Goal: Task Accomplishment & Management: Manage account settings

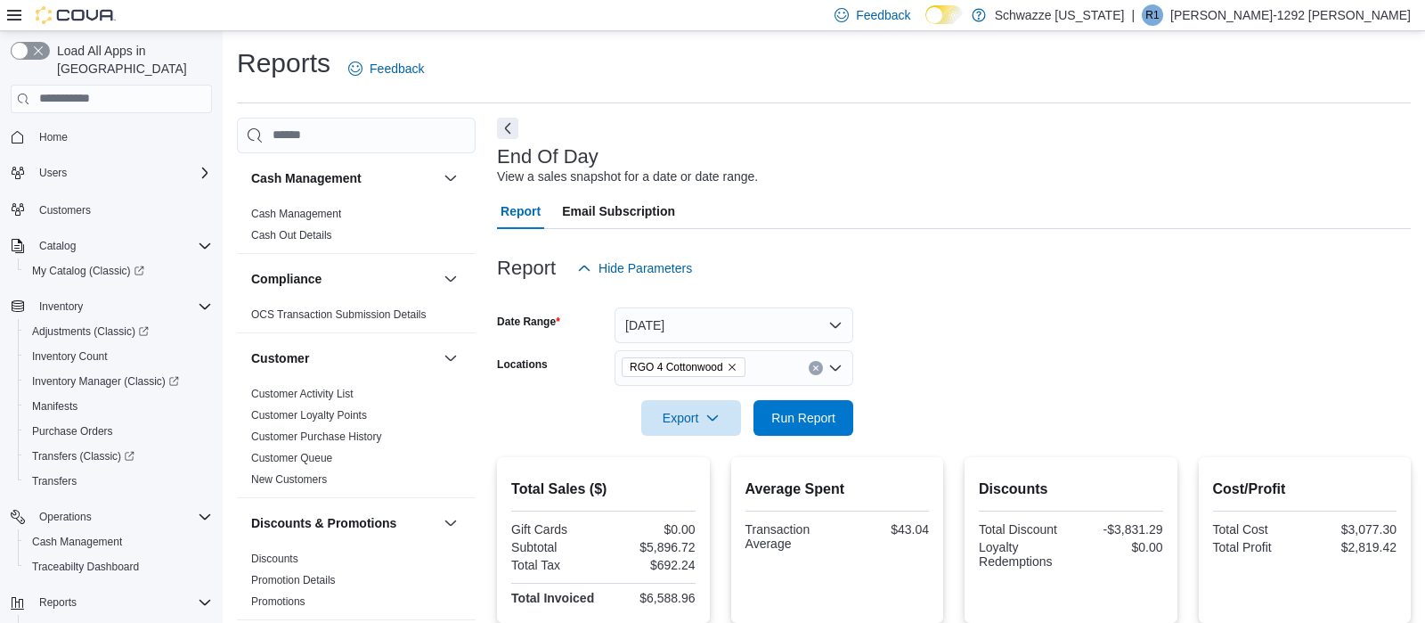
scroll to position [195, 0]
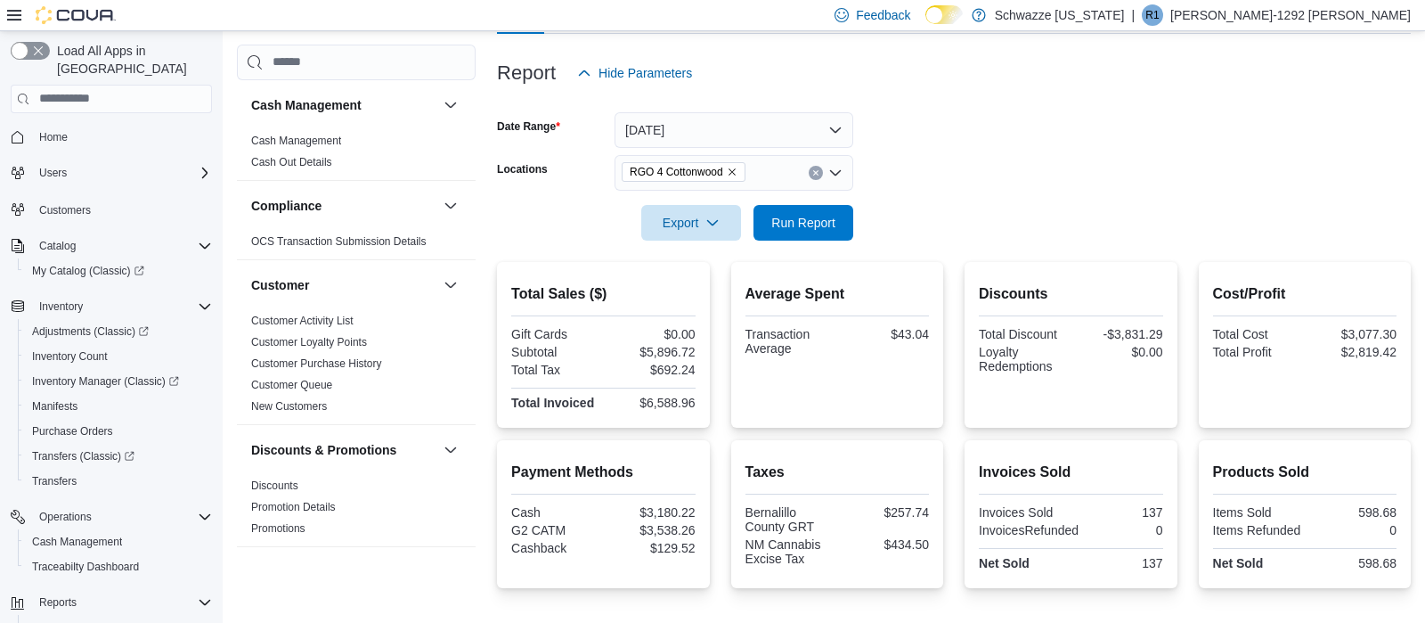
click at [818, 173] on icon "Clear input" at bounding box center [815, 172] width 7 height 7
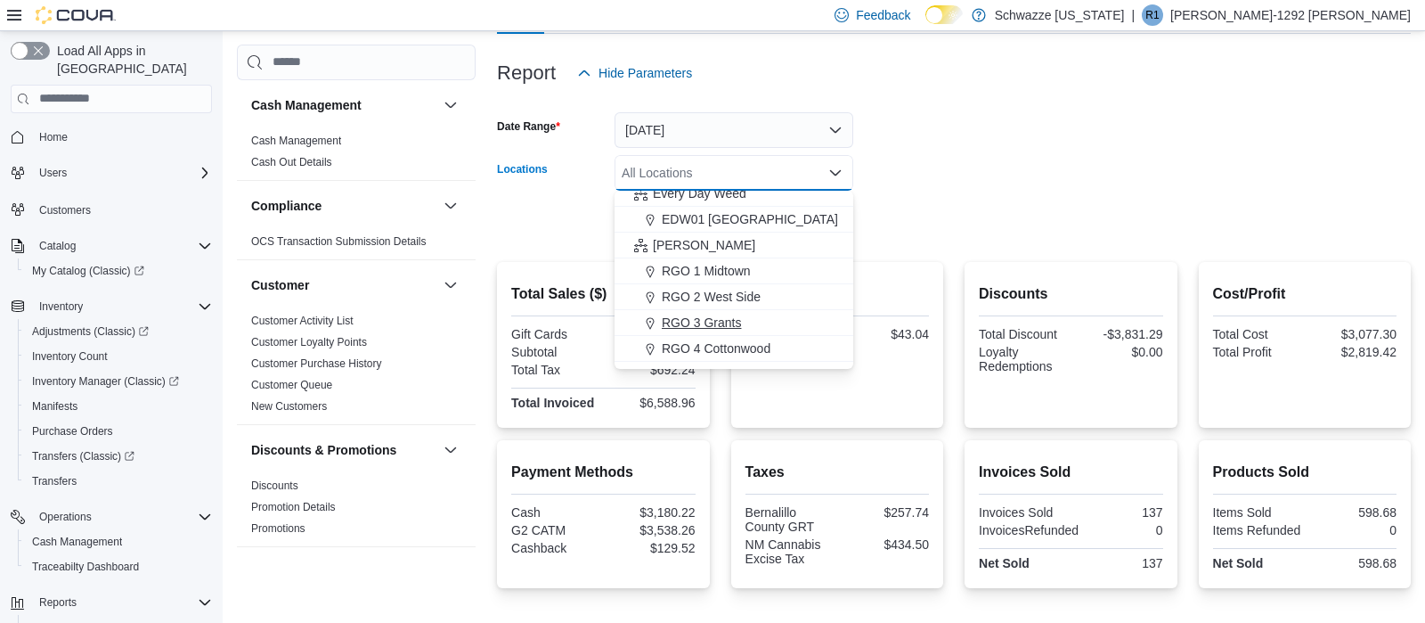
scroll to position [508, 0]
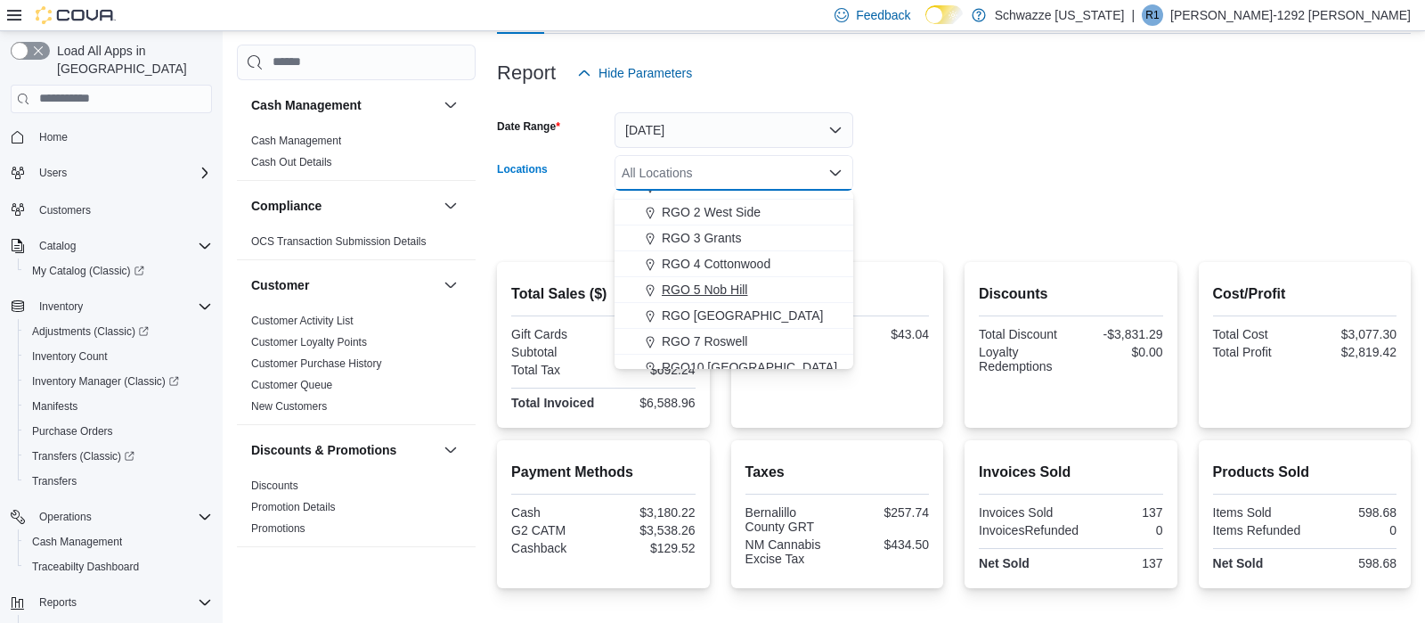
click at [733, 297] on span "RGO 5 Nob Hill" at bounding box center [705, 290] width 86 height 18
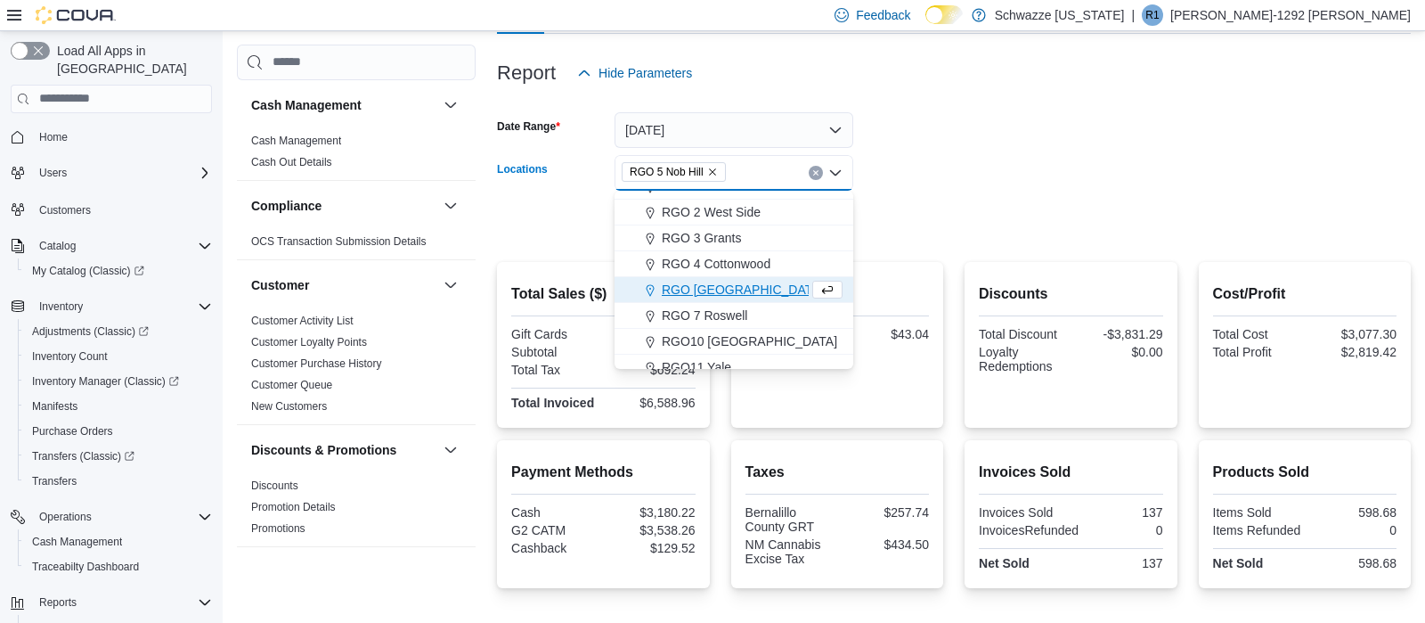
drag, startPoint x: 1077, startPoint y: 126, endPoint x: 925, endPoint y: 137, distance: 152.8
click at [1066, 122] on form "Date Range [DATE] Locations RGO 5 [GEOGRAPHIC_DATA] Combo box. Selected. RGO 5 …" at bounding box center [954, 166] width 914 height 150
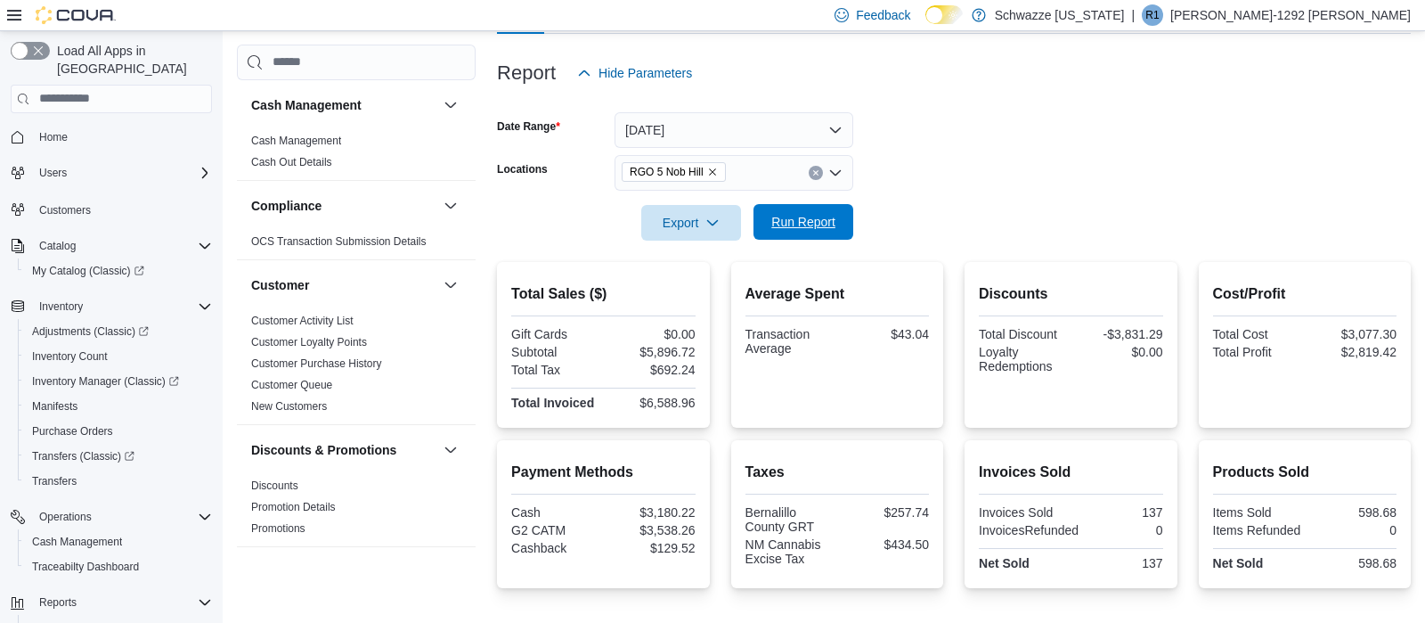
click at [813, 221] on span "Run Report" at bounding box center [803, 222] width 64 height 18
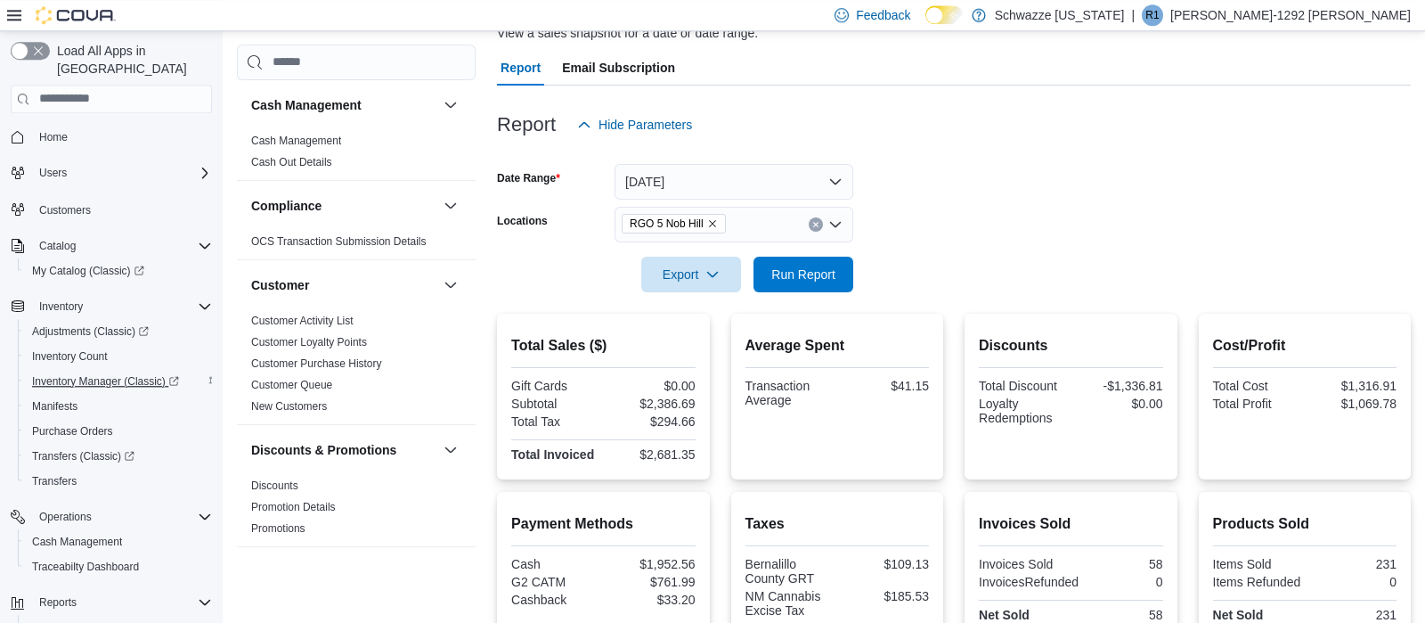
scroll to position [36, 0]
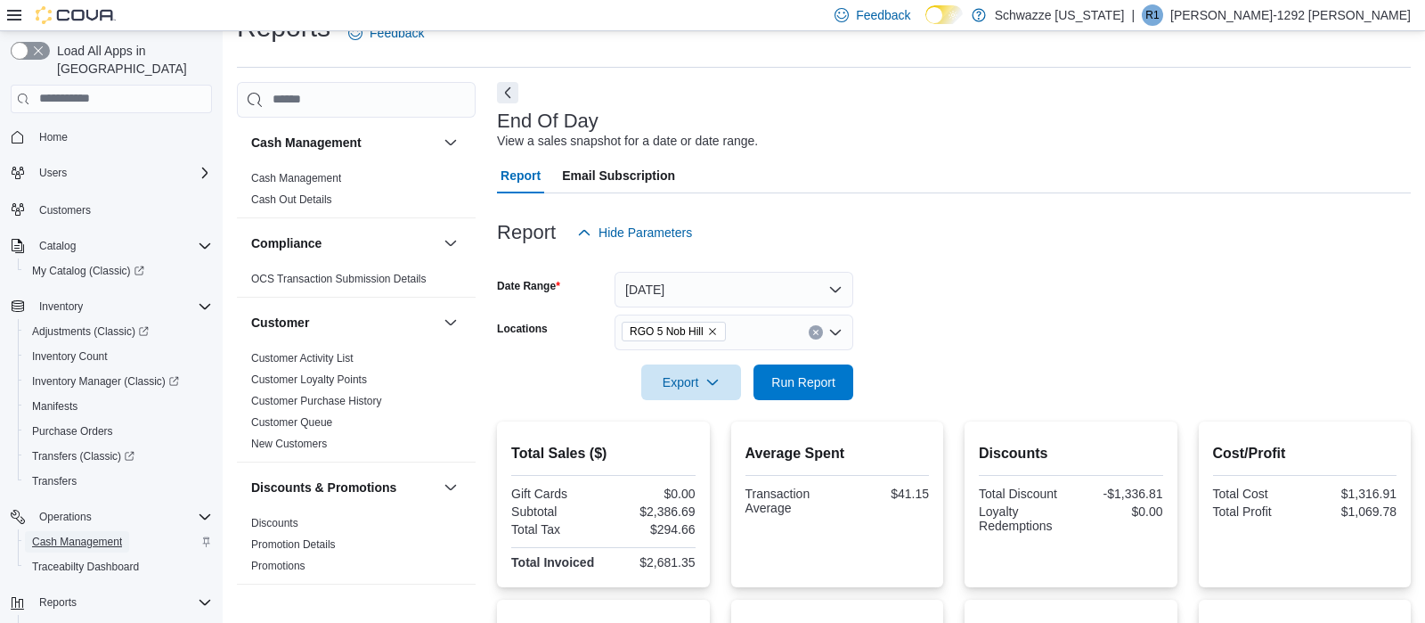
click at [97, 534] on span "Cash Management" at bounding box center [77, 541] width 90 height 14
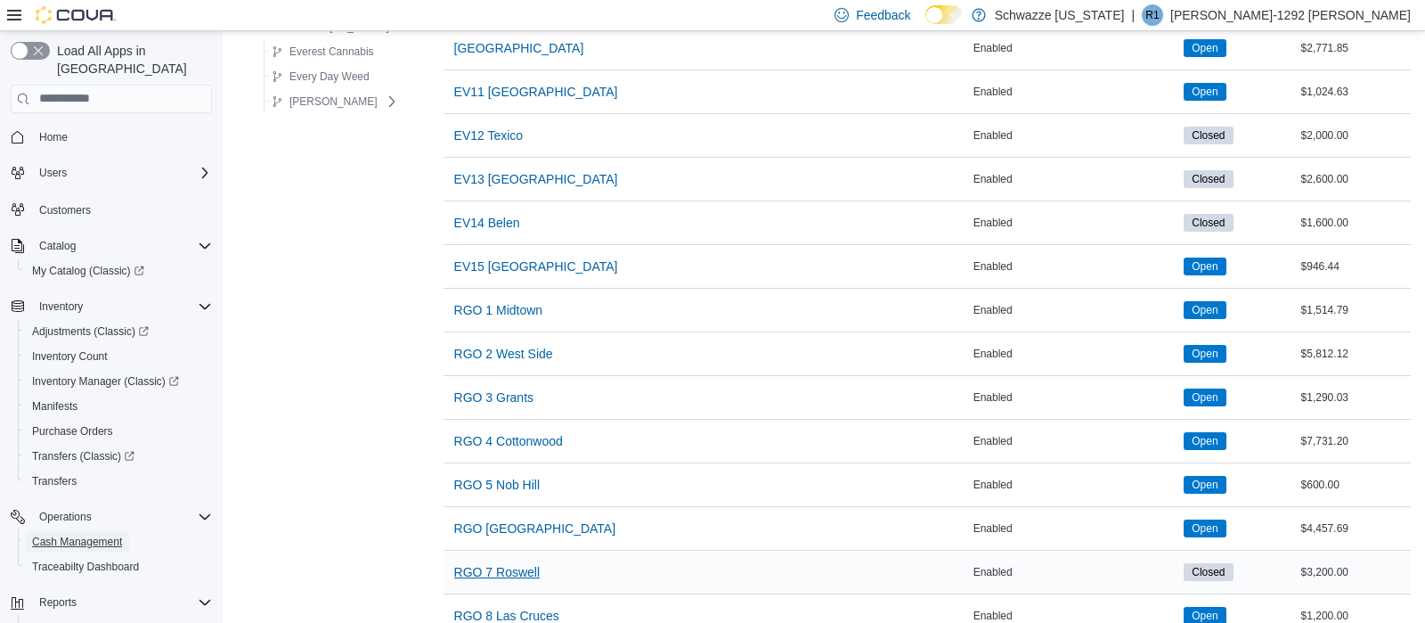
scroll to position [748, 0]
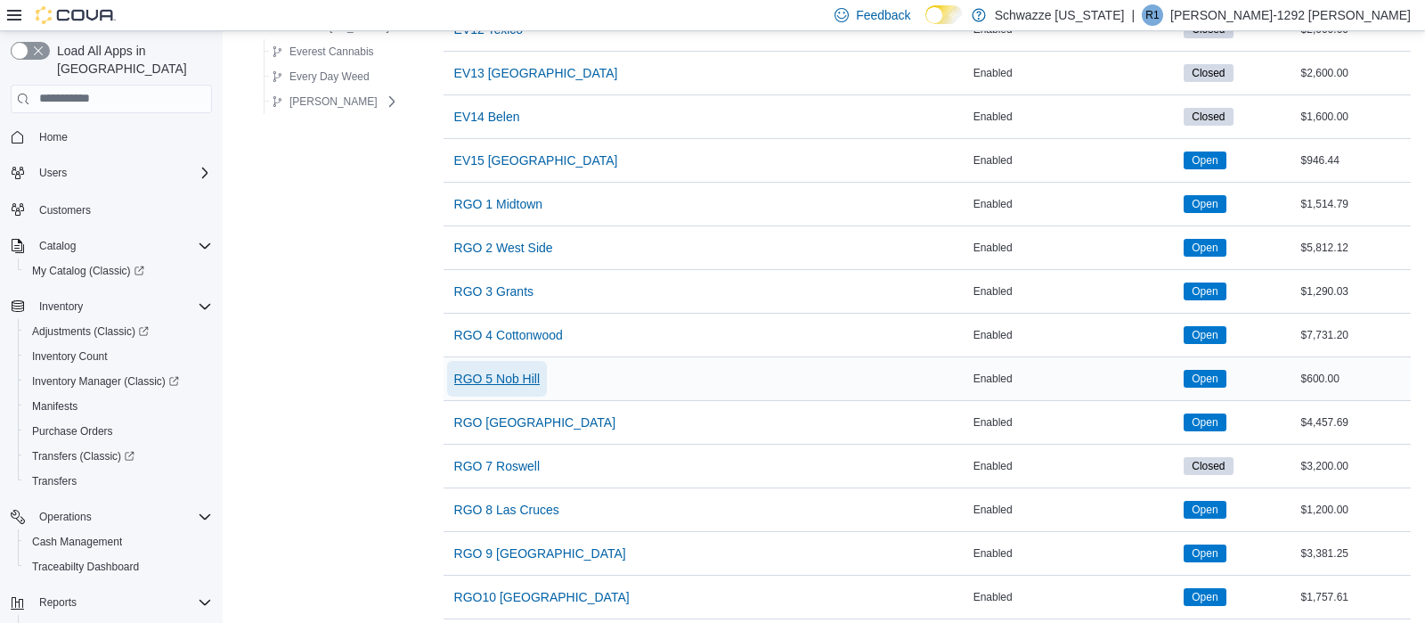
click at [524, 390] on span "RGO 5 Nob Hill" at bounding box center [497, 379] width 86 height 36
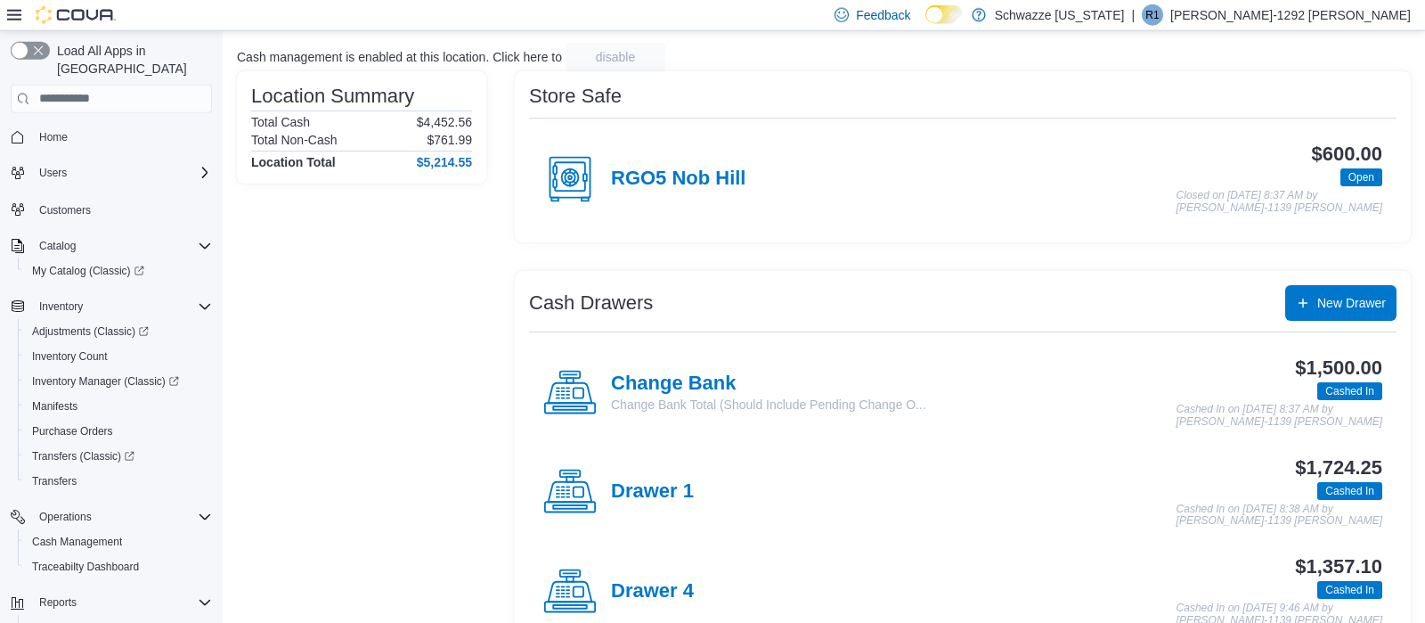
scroll to position [187, 0]
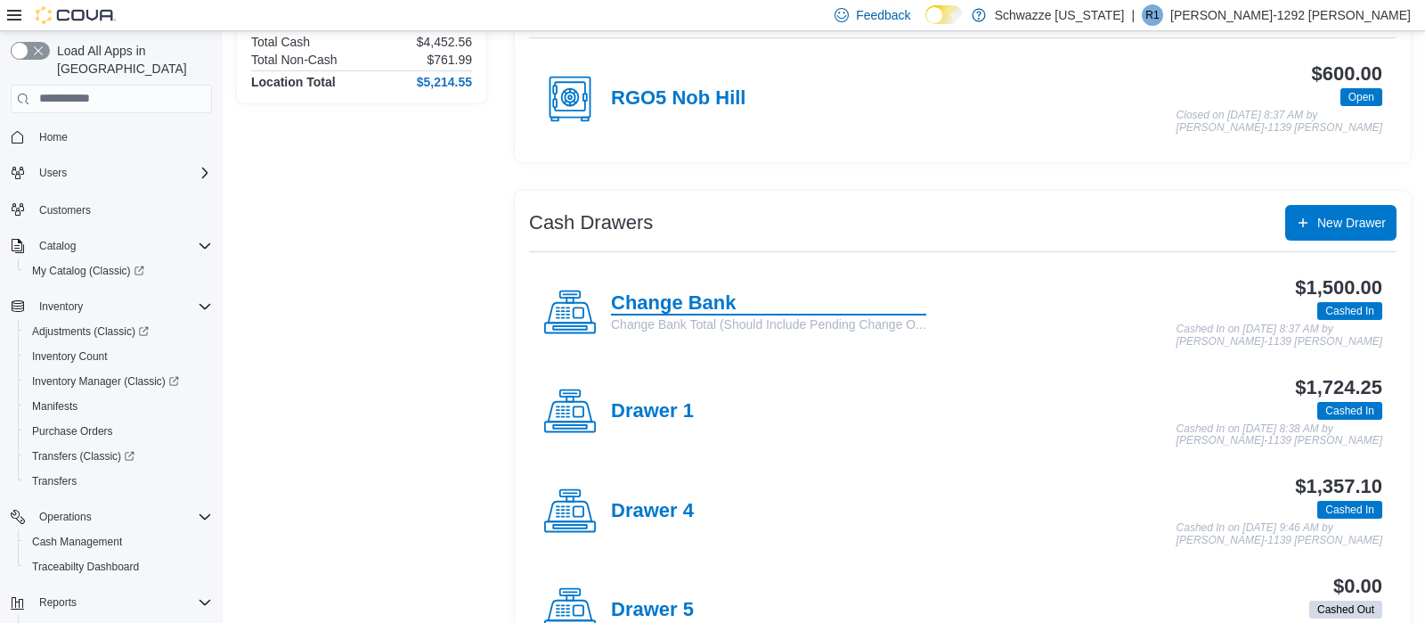
click at [679, 296] on h4 "Change Bank" at bounding box center [768, 303] width 315 height 23
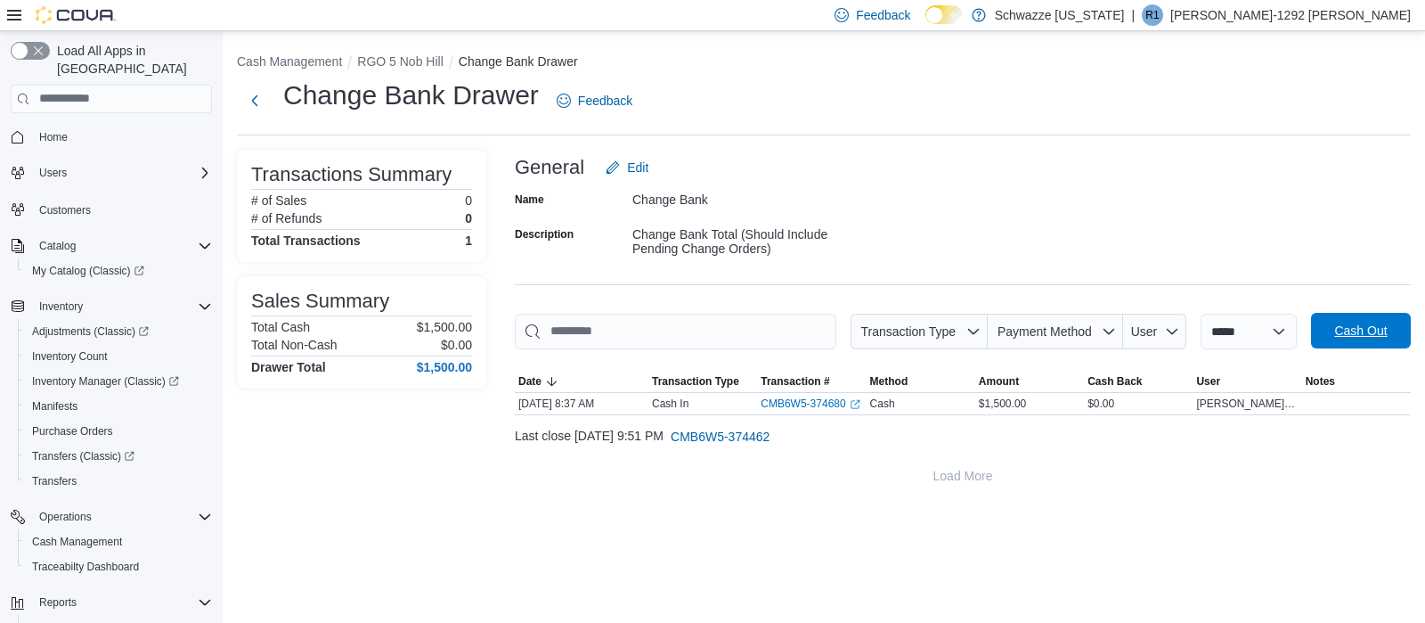
click at [1344, 317] on span "Cash Out" at bounding box center [1361, 331] width 78 height 36
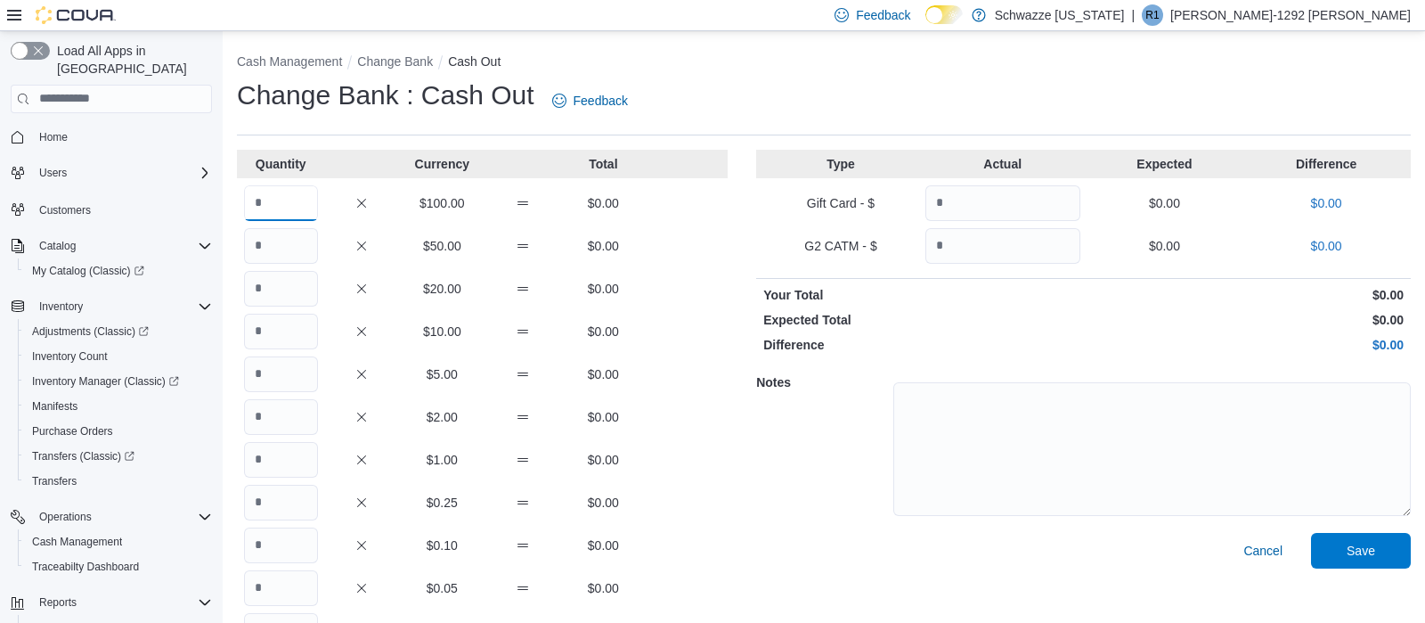
click at [271, 195] on input "Quantity" at bounding box center [281, 203] width 74 height 36
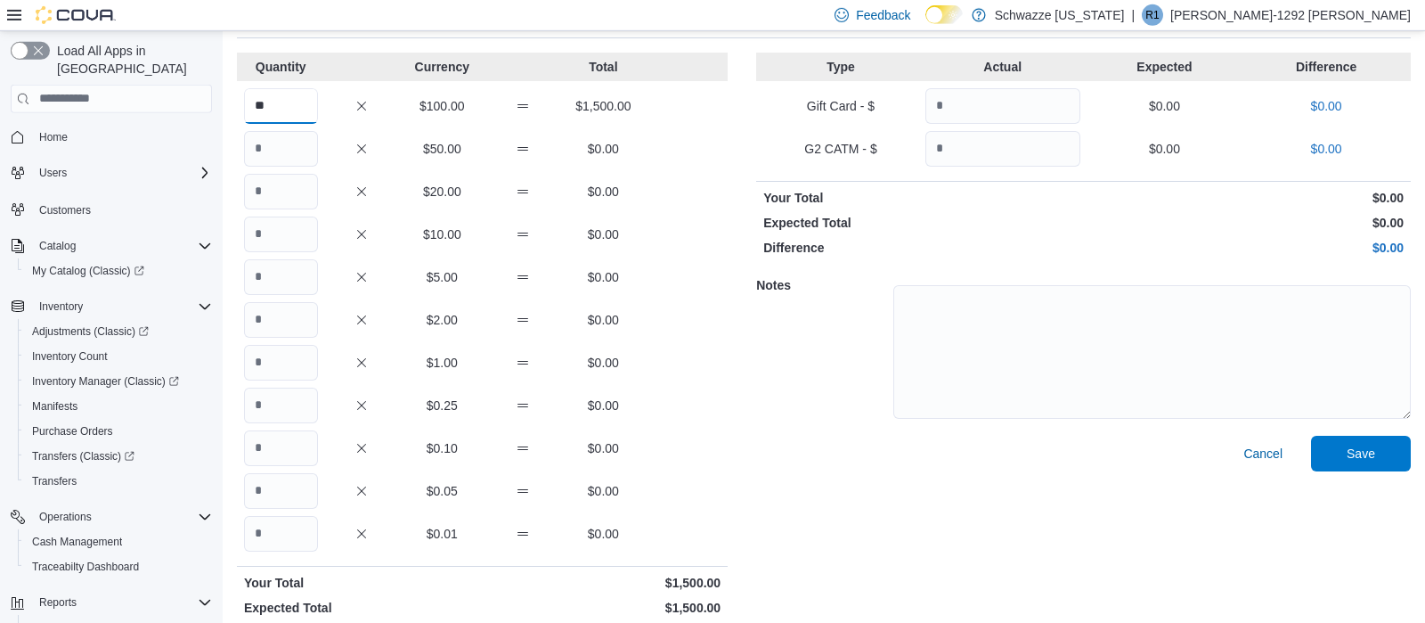
scroll to position [137, 0]
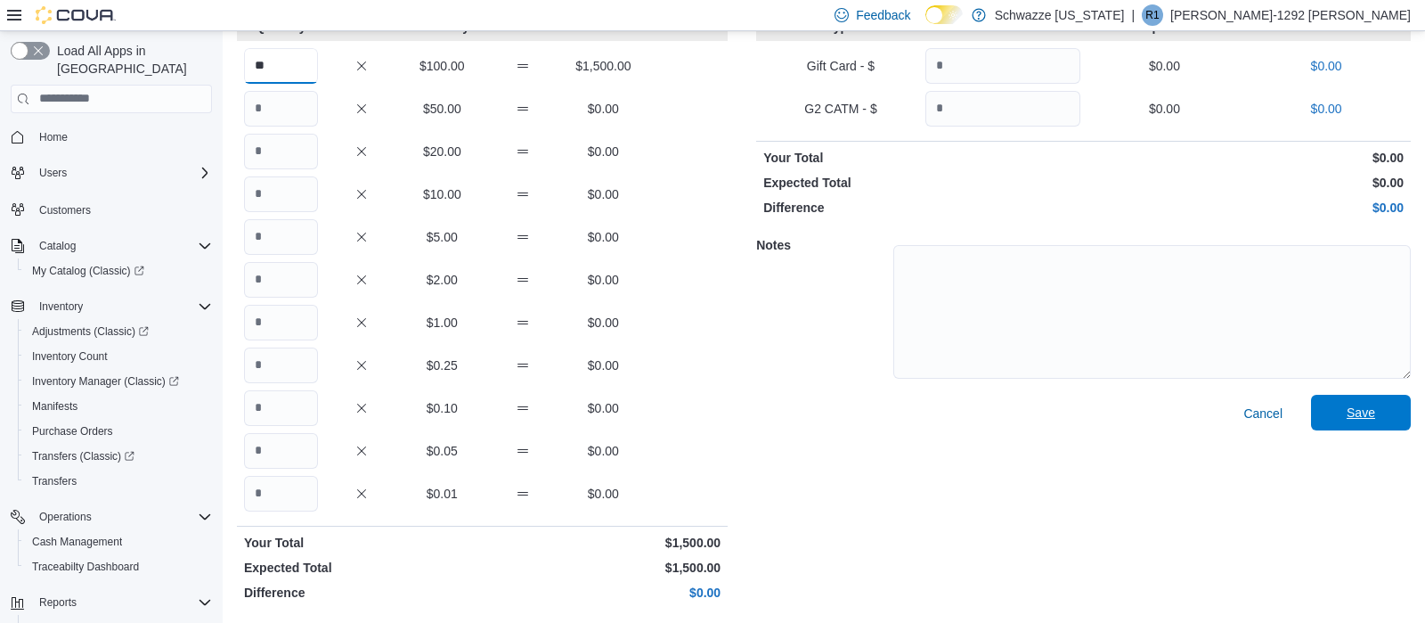
type input "**"
drag, startPoint x: 1358, startPoint y: 417, endPoint x: 1343, endPoint y: 422, distance: 16.1
click at [1357, 420] on span "Save" at bounding box center [1361, 413] width 29 height 18
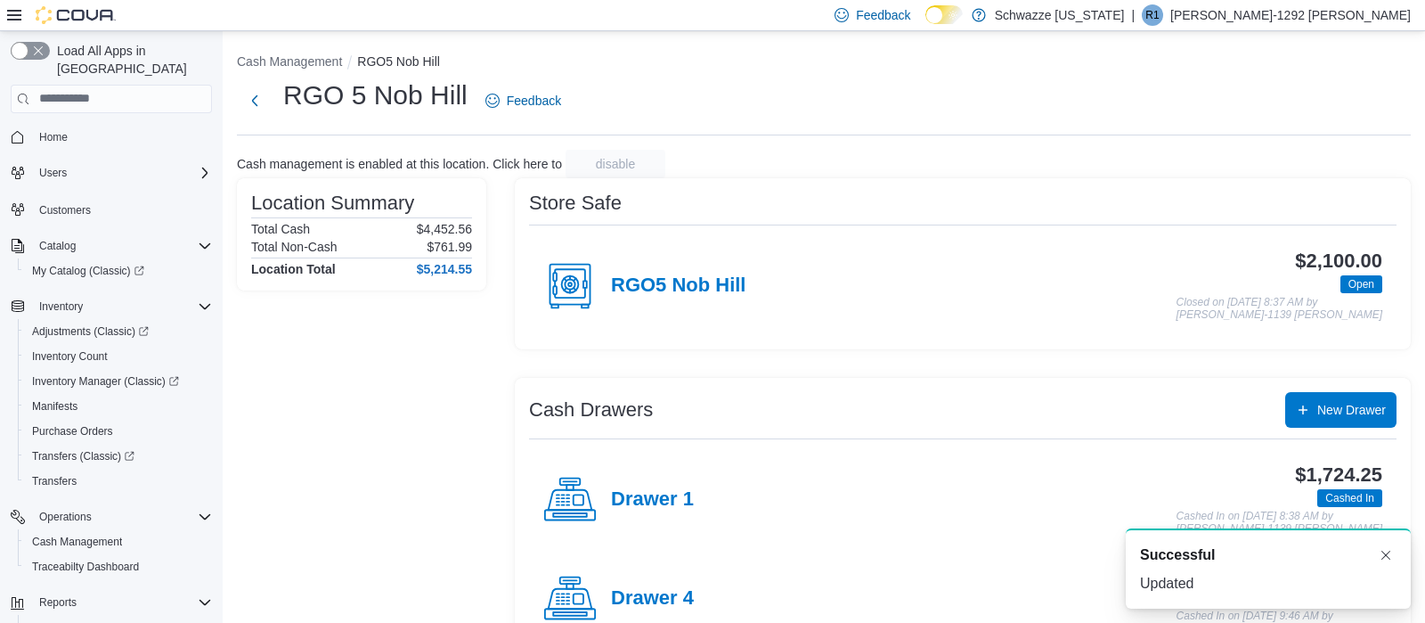
scroll to position [374, 0]
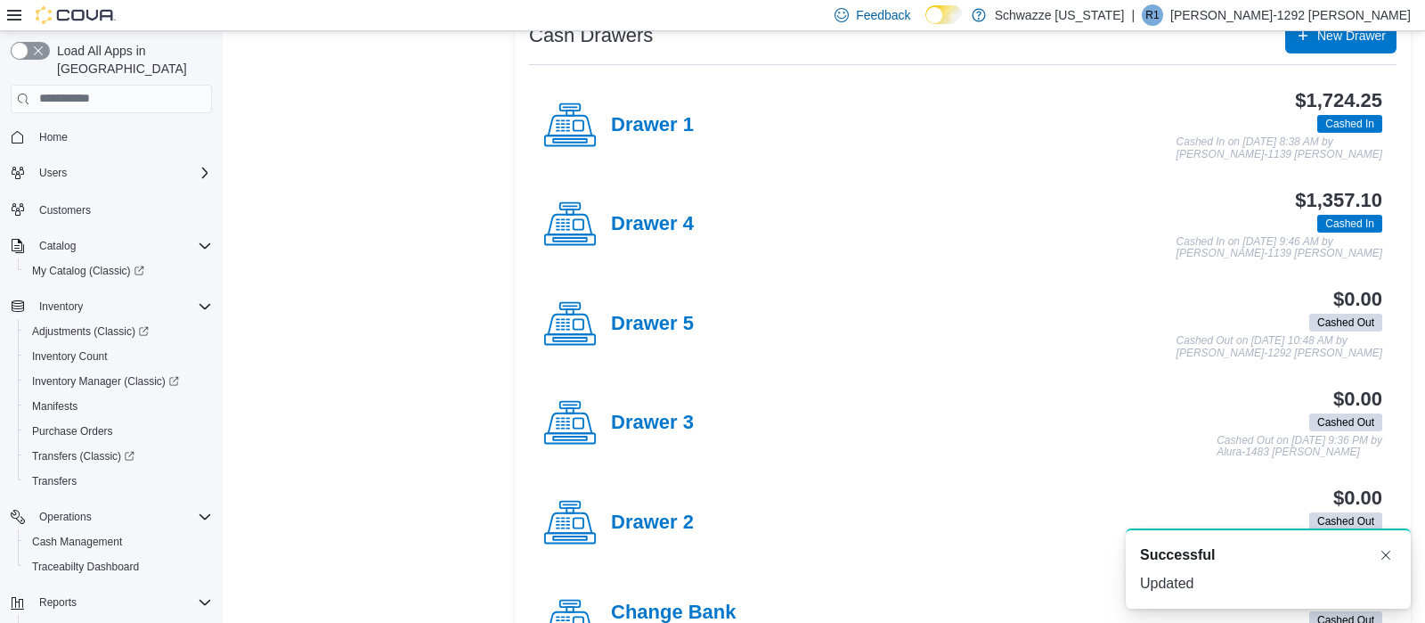
click at [650, 212] on div "Drawer 4" at bounding box center [618, 224] width 151 height 53
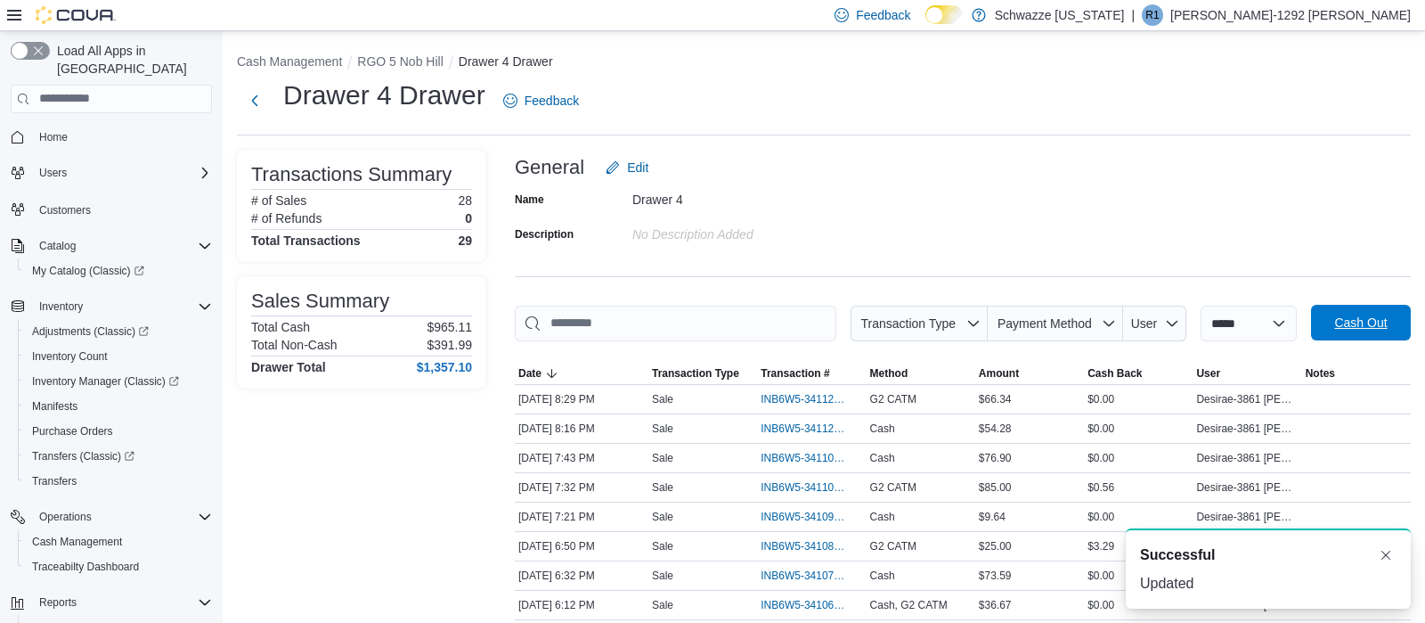
click at [1350, 323] on span "Cash Out" at bounding box center [1360, 323] width 53 height 18
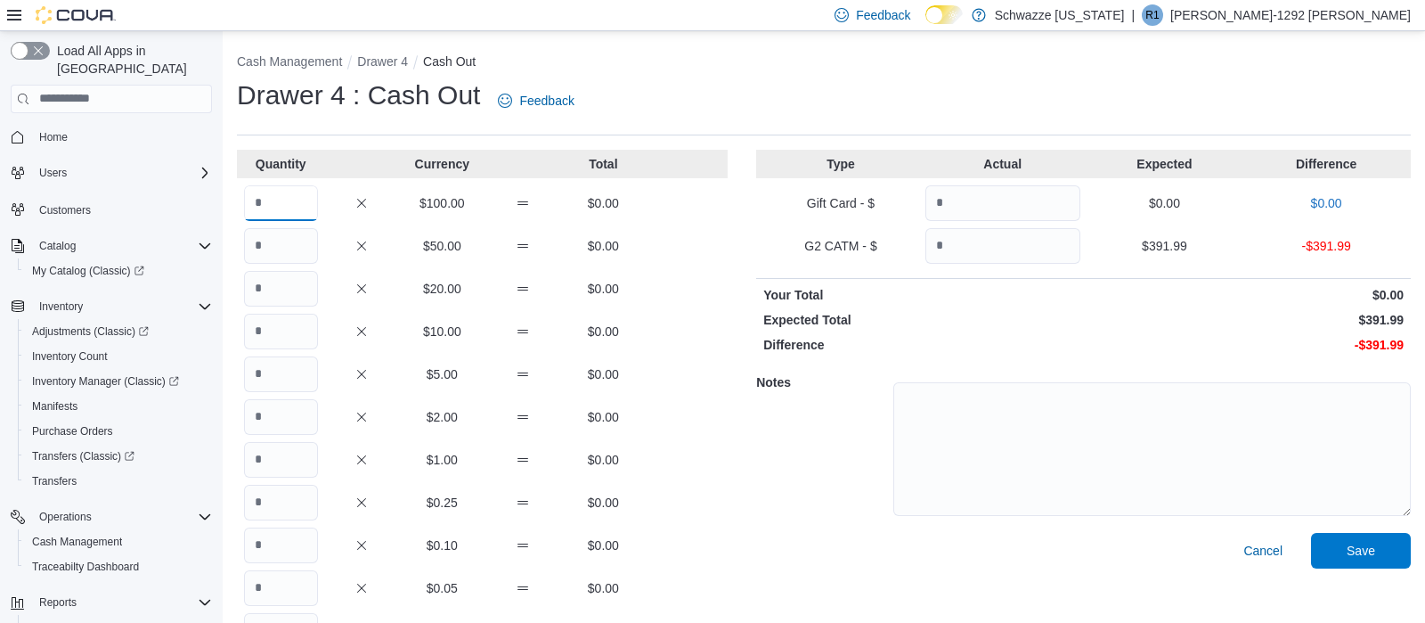
click at [274, 208] on input "Quantity" at bounding box center [281, 203] width 74 height 36
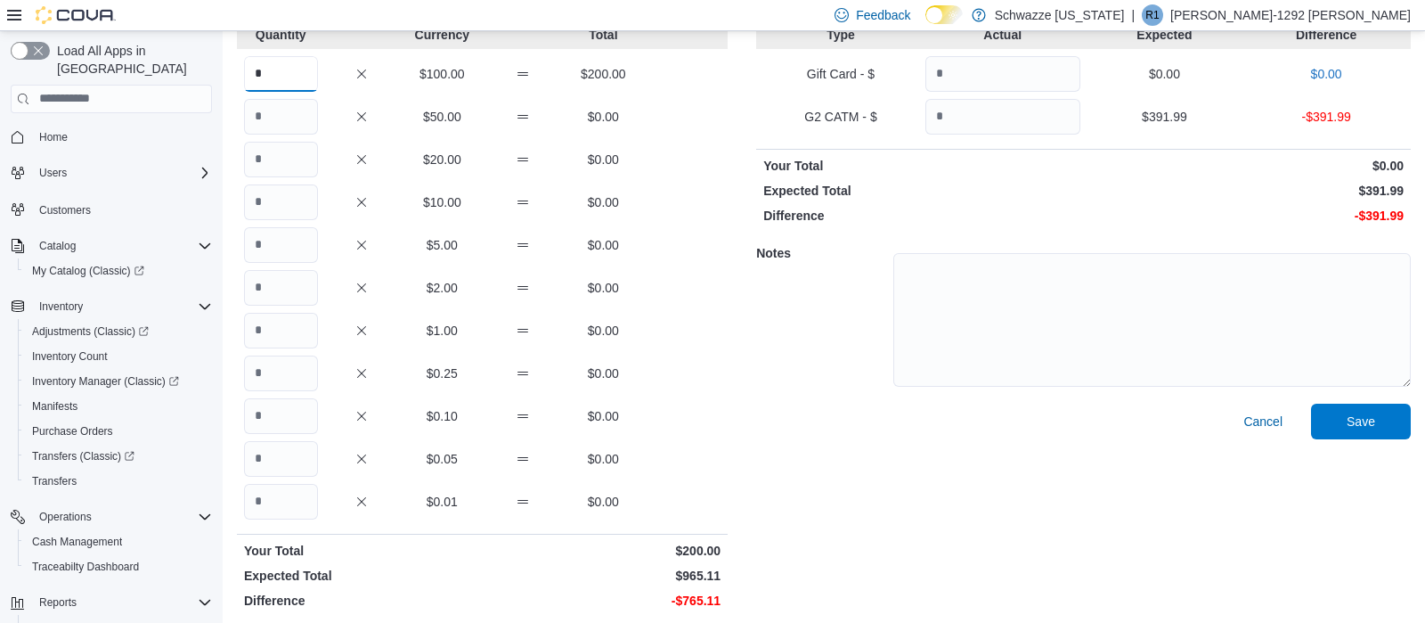
scroll to position [137, 0]
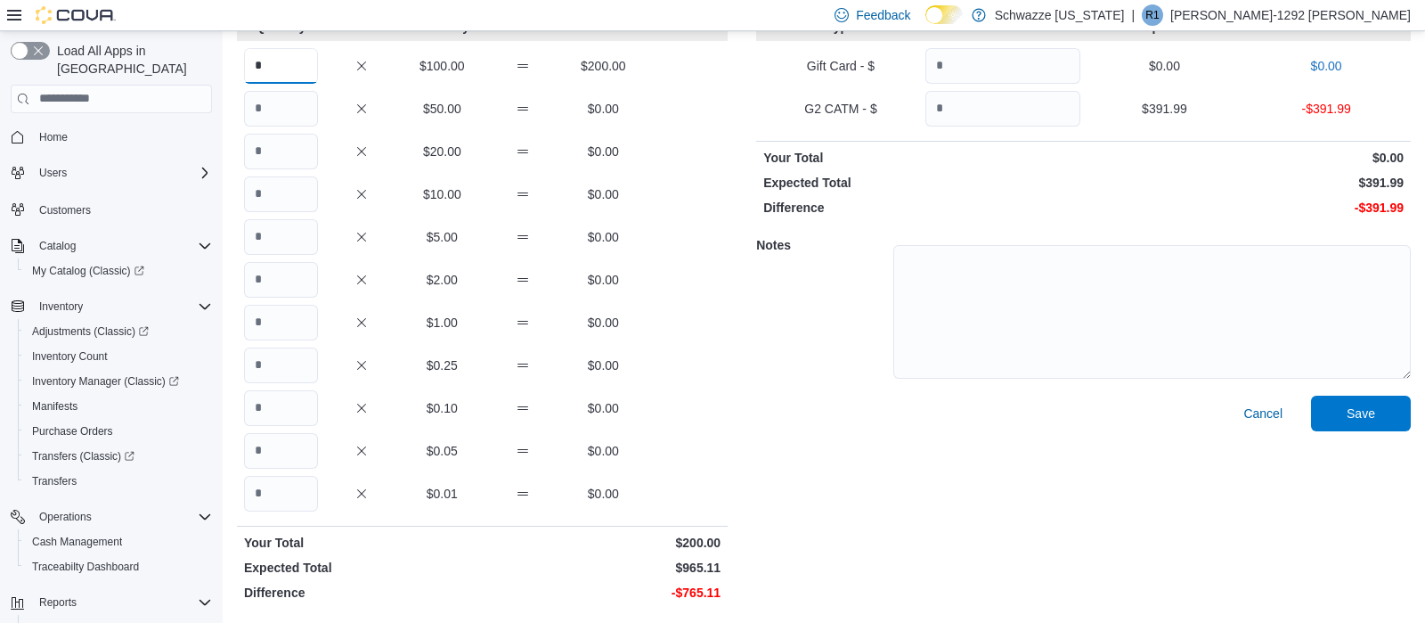
type input "*"
click at [274, 503] on input "Quantity" at bounding box center [281, 494] width 74 height 36
type input "**"
click at [295, 201] on input "Quantity" at bounding box center [281, 194] width 74 height 36
click at [292, 310] on input "Quantity" at bounding box center [281, 323] width 74 height 36
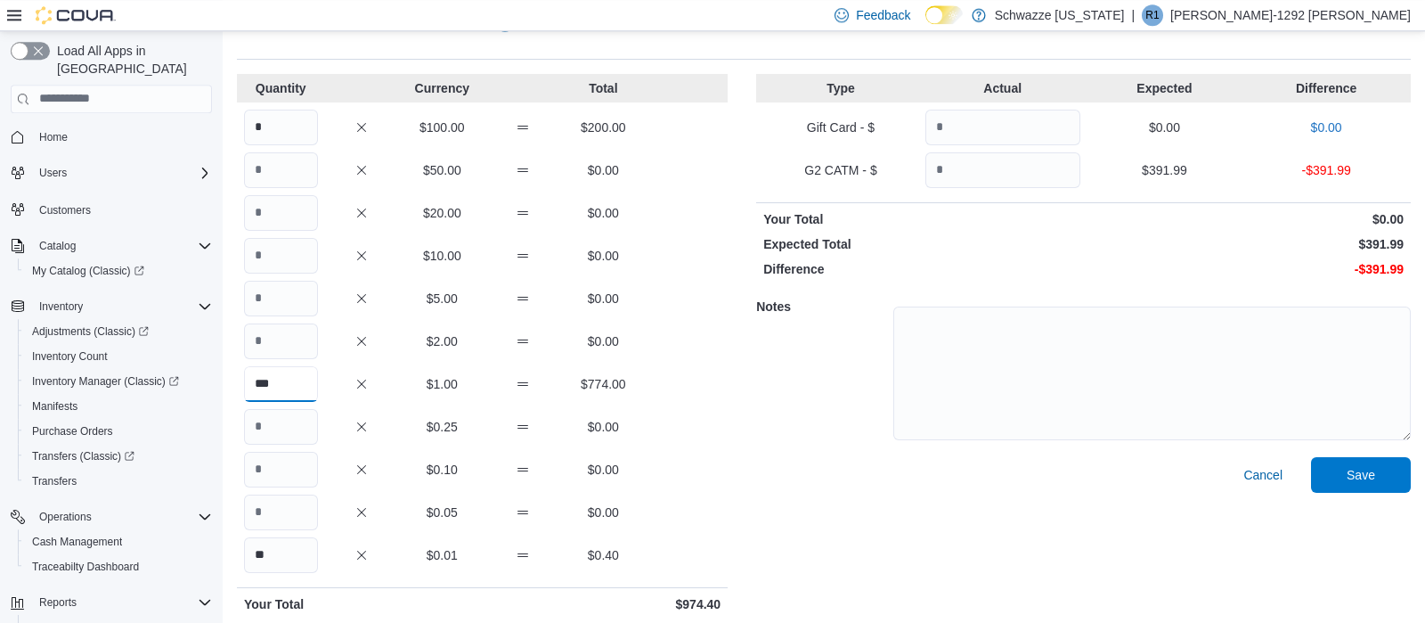
scroll to position [44, 0]
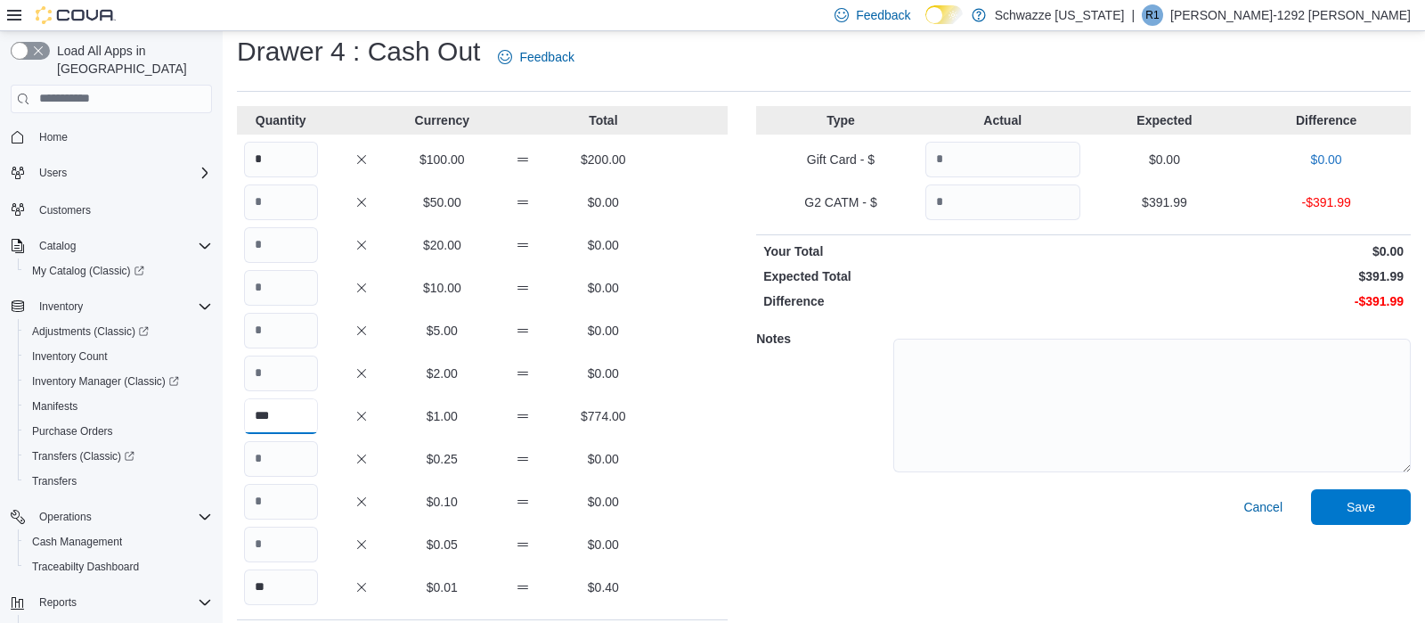
type input "***"
click at [1018, 198] on input "Quantity" at bounding box center [1003, 202] width 155 height 36
type input "*"
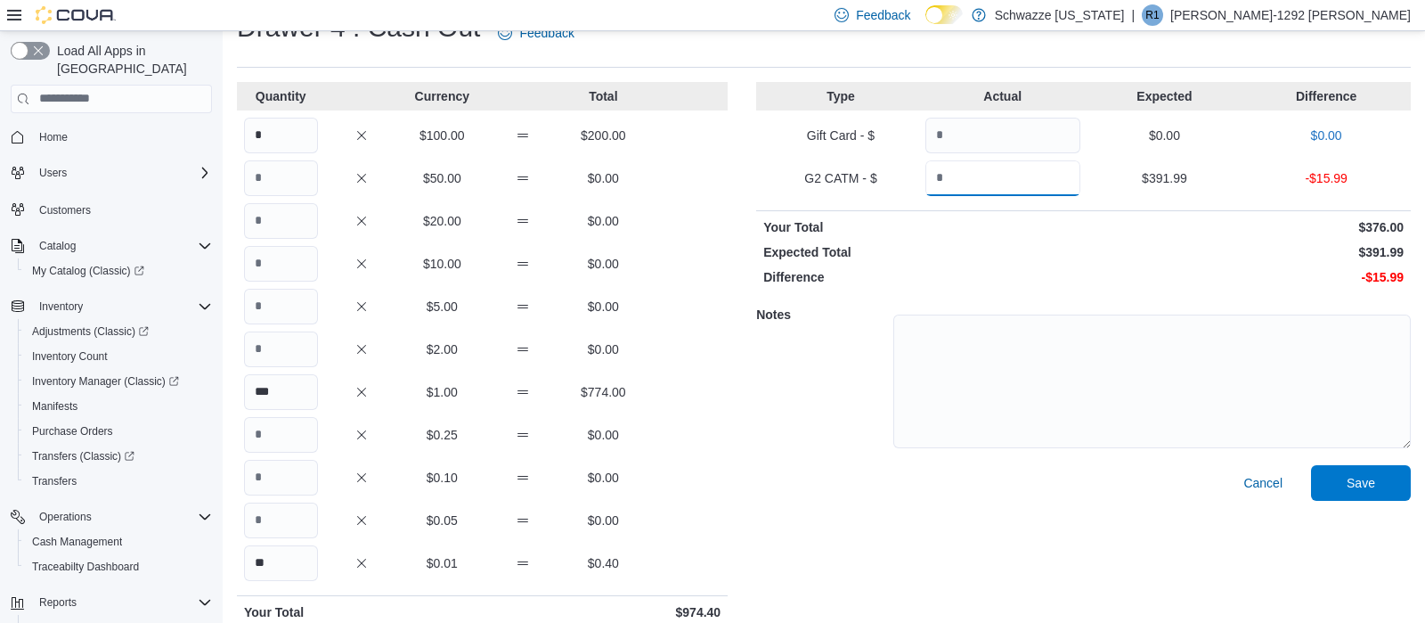
scroll to position [137, 0]
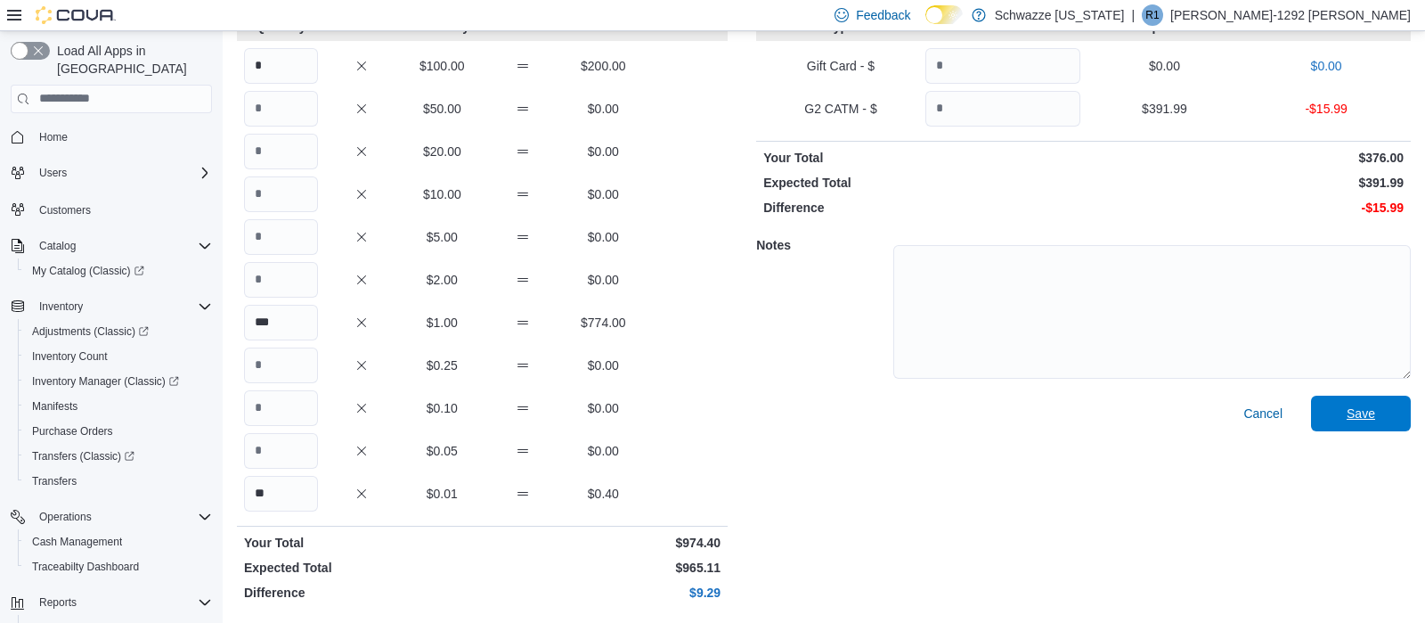
drag, startPoint x: 1357, startPoint y: 408, endPoint x: 1298, endPoint y: 410, distance: 58.8
click at [1355, 407] on span "Save" at bounding box center [1361, 413] width 29 height 18
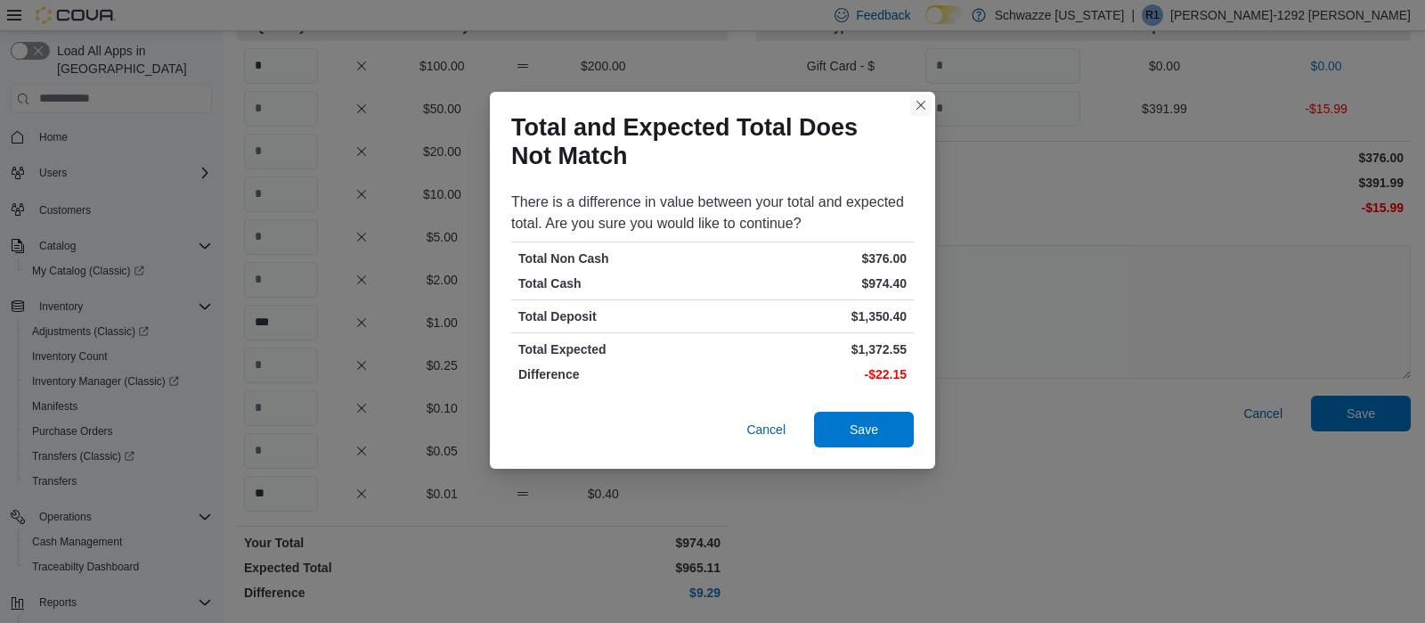
click at [911, 105] on button "Closes this modal window" at bounding box center [920, 104] width 21 height 21
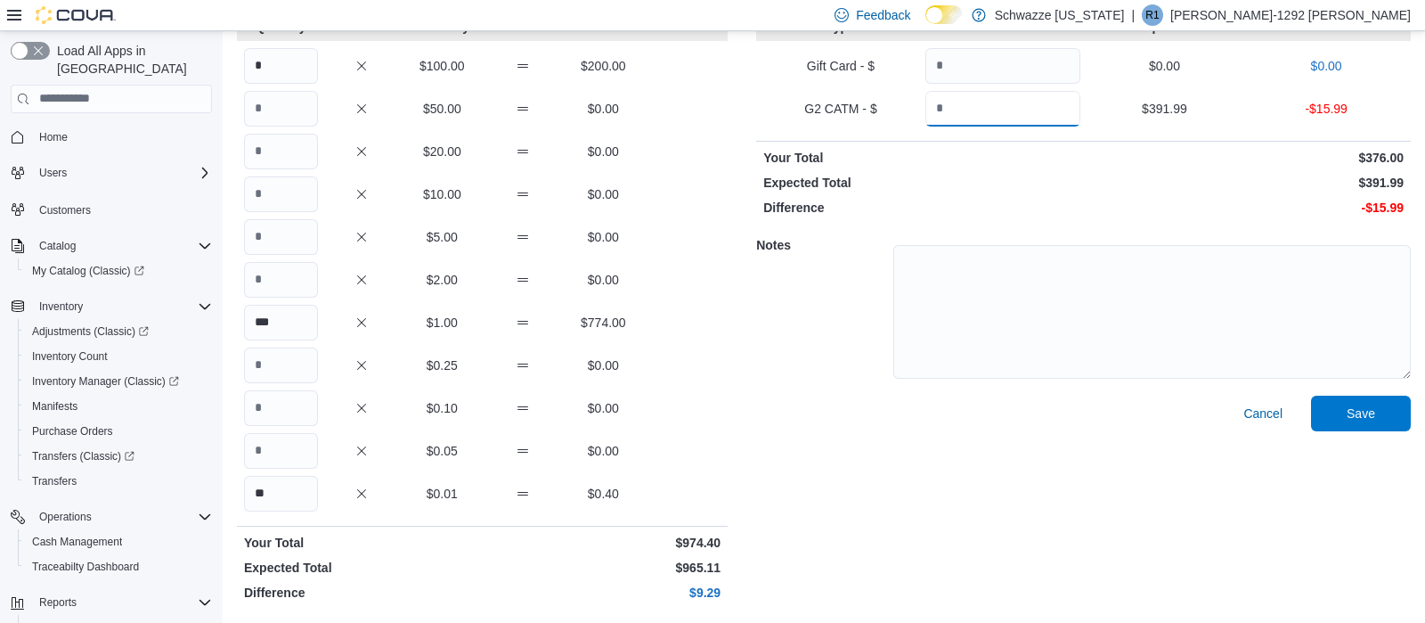
click at [981, 102] on input "***" at bounding box center [1003, 109] width 155 height 36
type input "***"
click at [1378, 411] on span "Save" at bounding box center [1361, 413] width 78 height 36
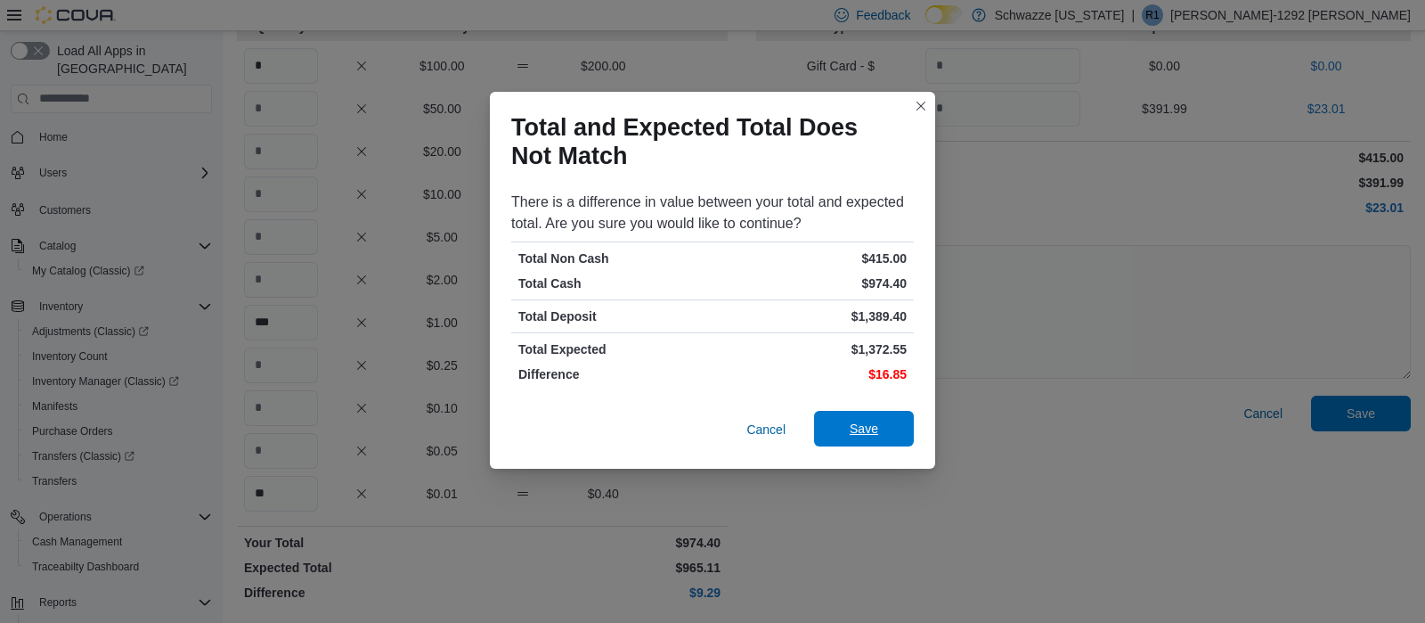
click at [899, 425] on span "Save" at bounding box center [864, 429] width 78 height 36
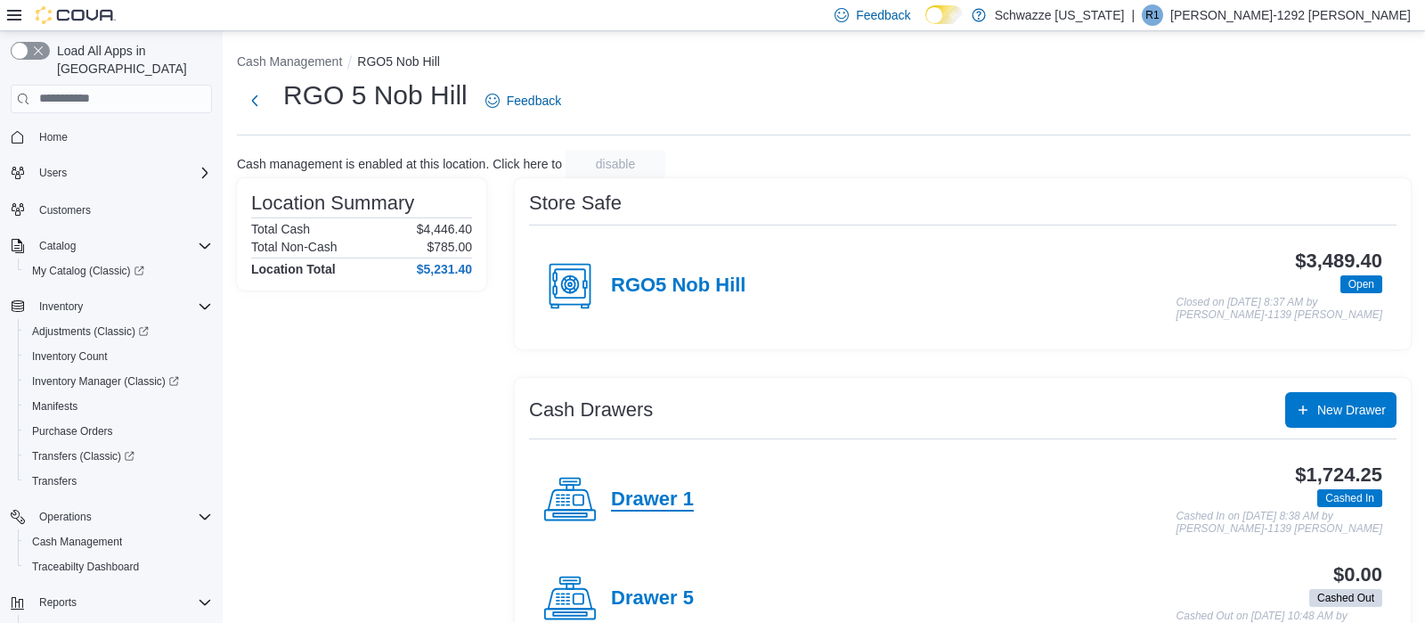
click at [671, 510] on h4 "Drawer 1" at bounding box center [652, 499] width 83 height 23
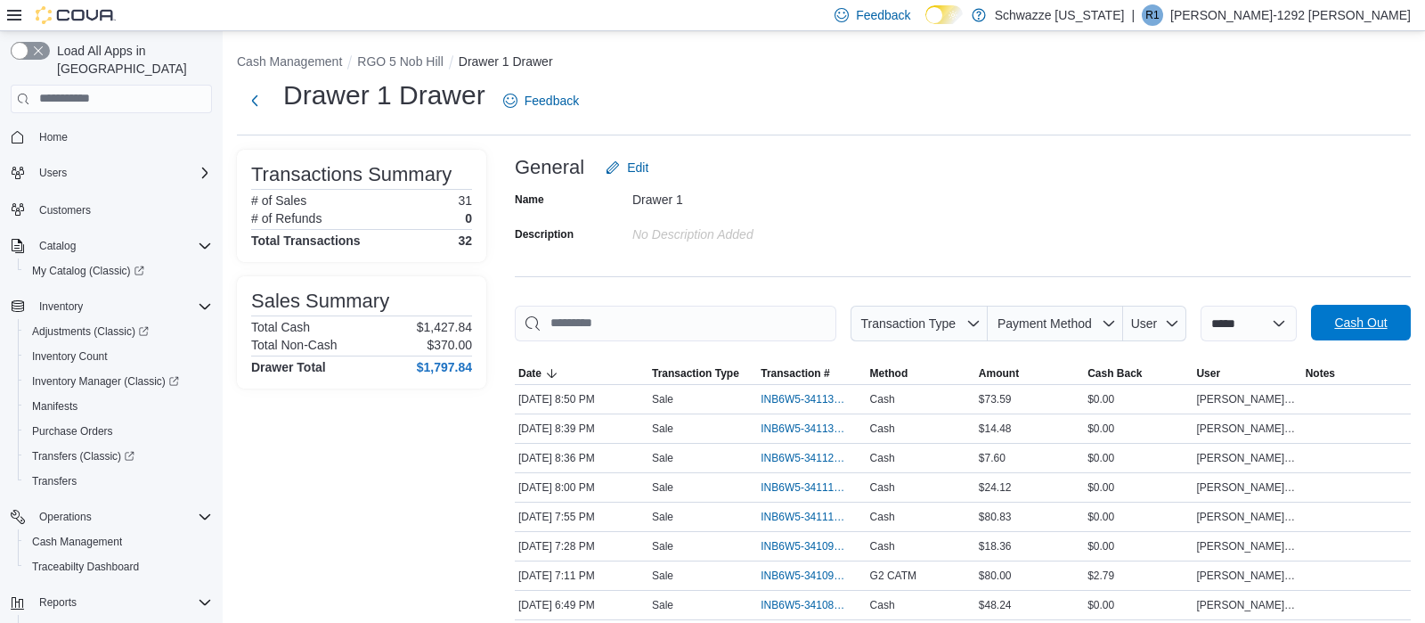
click at [1380, 323] on span "Cash Out" at bounding box center [1360, 323] width 53 height 18
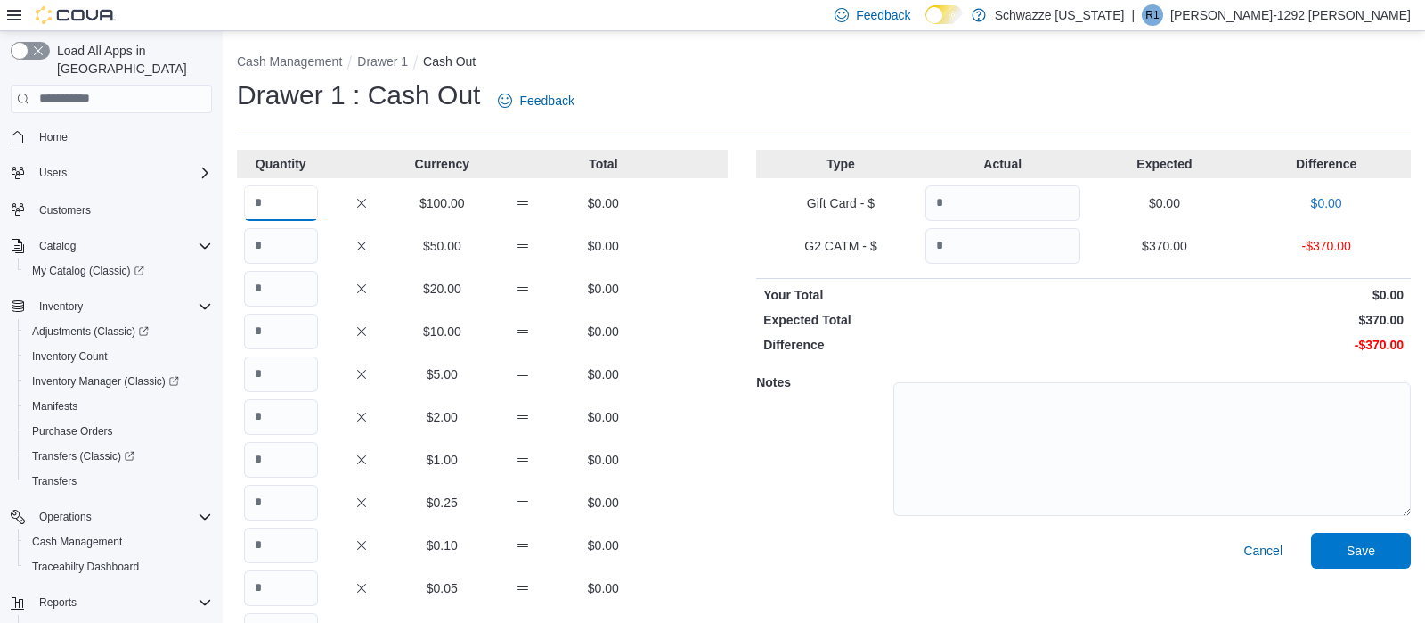
click at [296, 204] on input "Quantity" at bounding box center [281, 203] width 74 height 36
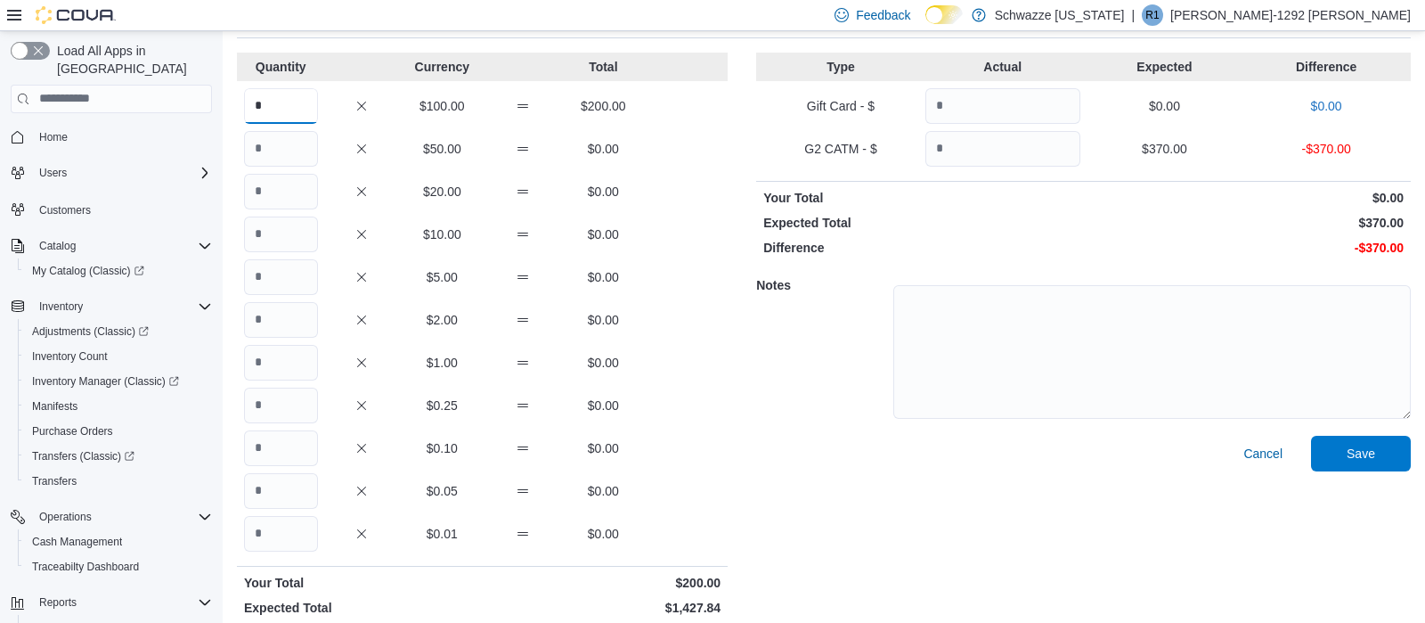
scroll to position [137, 0]
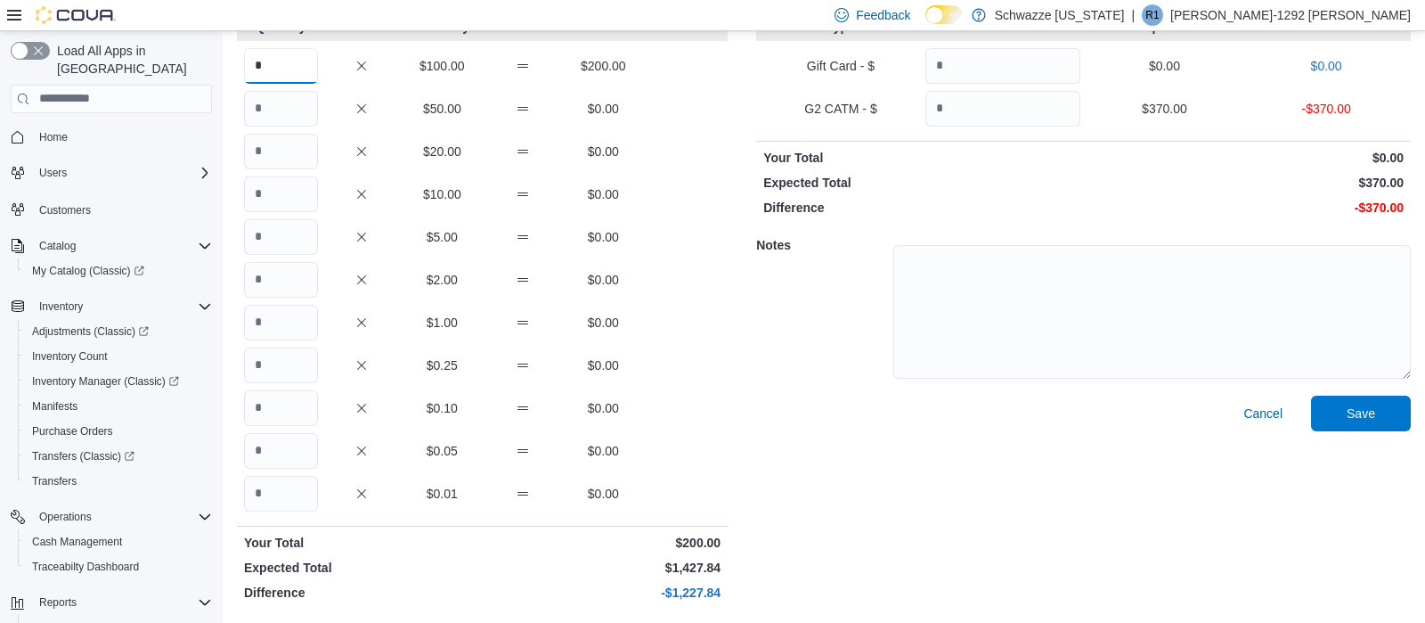
type input "*"
click at [289, 493] on input "Quantity" at bounding box center [281, 494] width 74 height 36
type input "**"
click at [279, 310] on input "Quantity" at bounding box center [281, 323] width 74 height 36
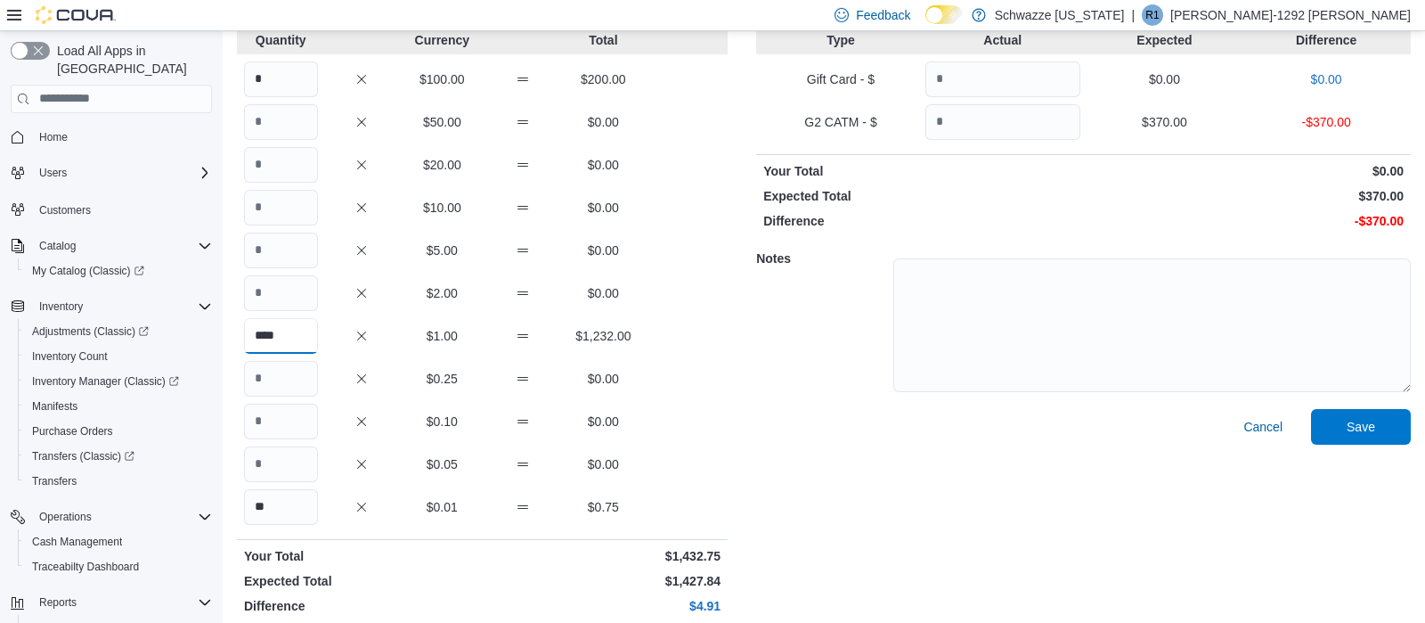
scroll to position [0, 0]
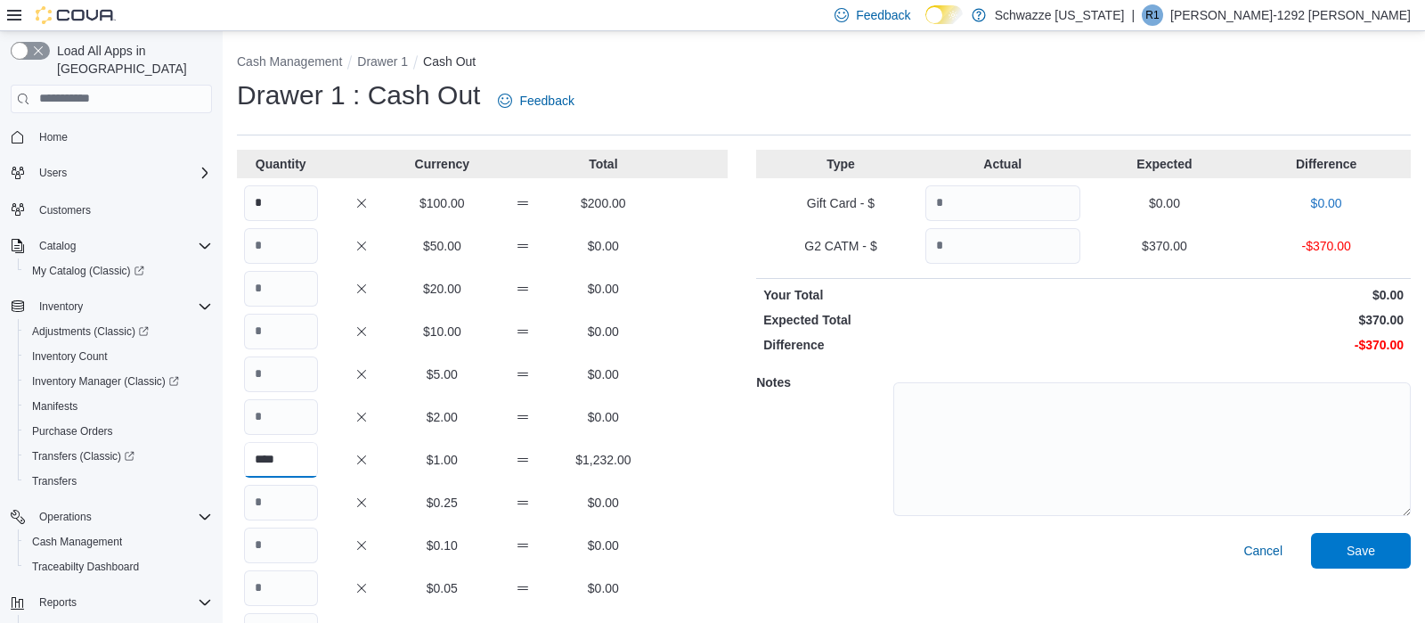
type input "****"
click at [988, 250] on input "Quantity" at bounding box center [1003, 246] width 155 height 36
click at [1360, 554] on span "Save" at bounding box center [1361, 551] width 29 height 18
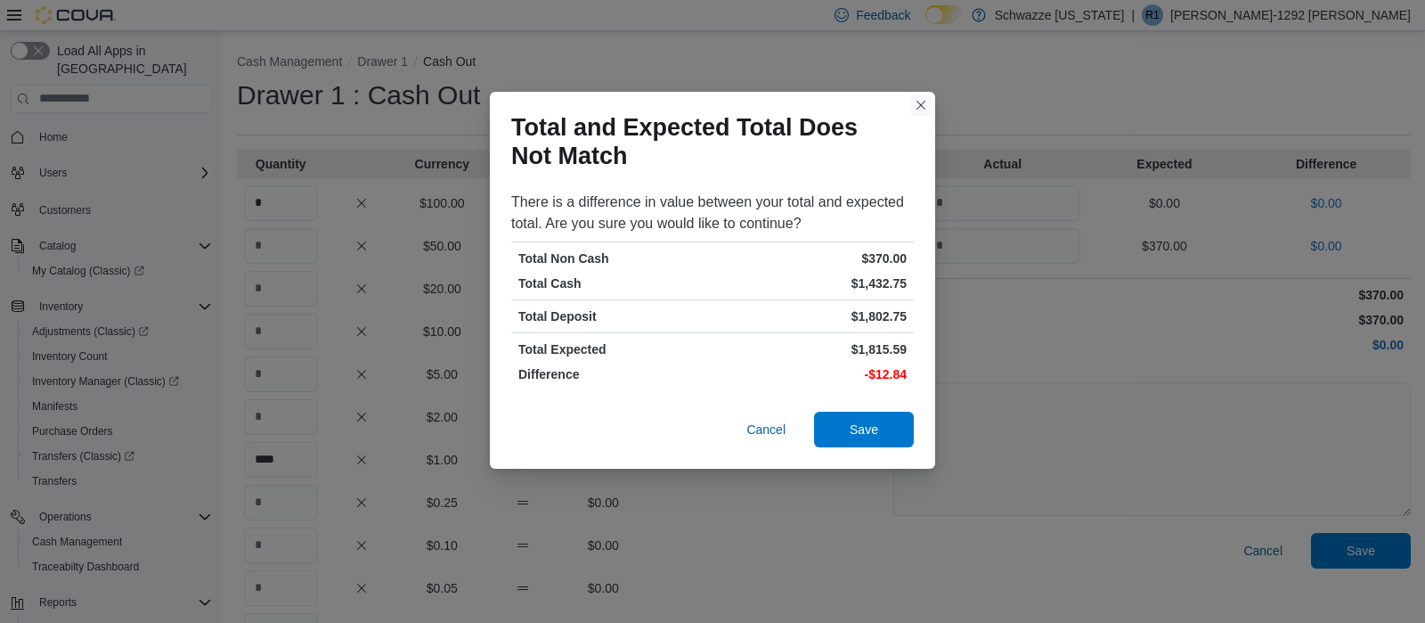
click at [920, 105] on button "Closes this modal window" at bounding box center [920, 104] width 21 height 21
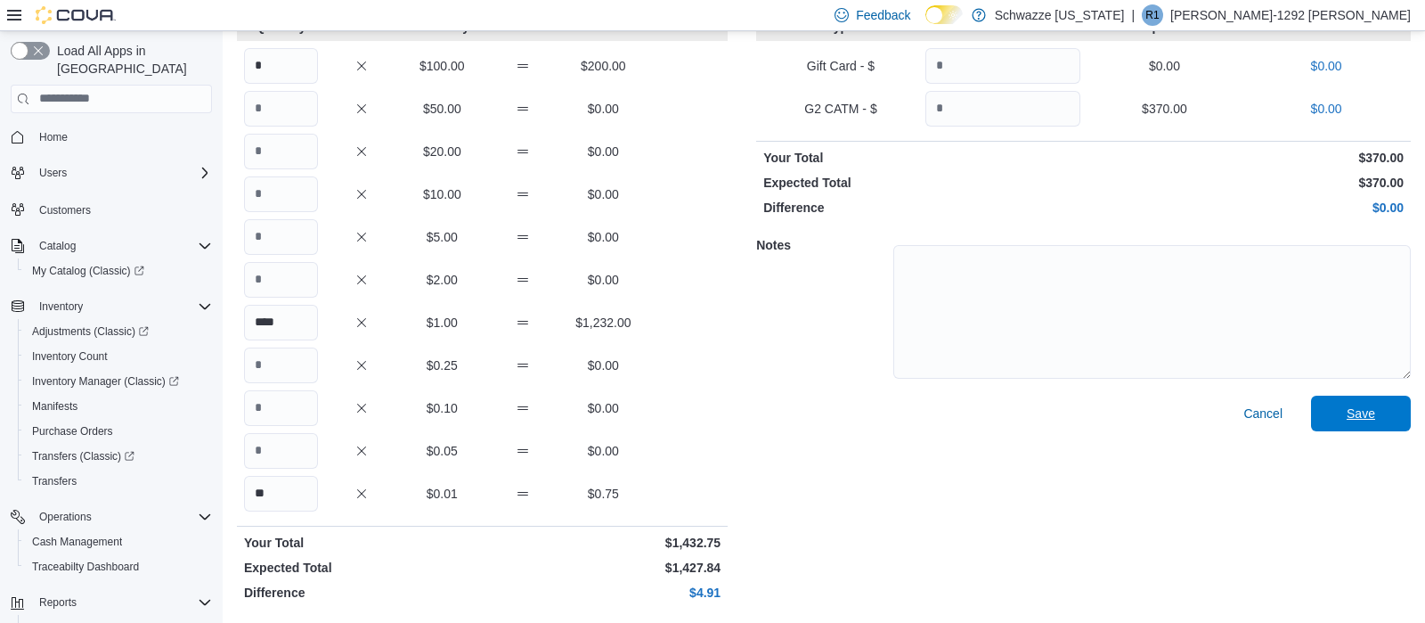
scroll to position [44, 0]
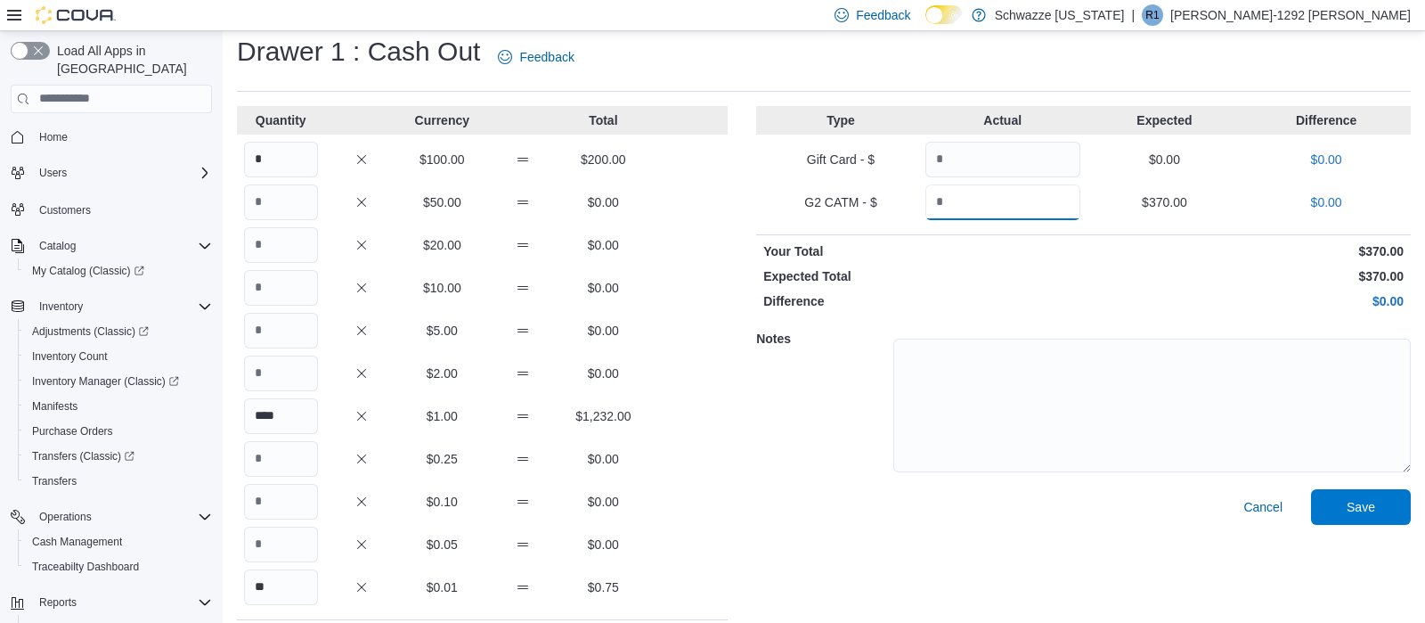
click at [983, 208] on input "***" at bounding box center [1003, 202] width 155 height 36
click at [1364, 502] on span "Save" at bounding box center [1361, 506] width 29 height 18
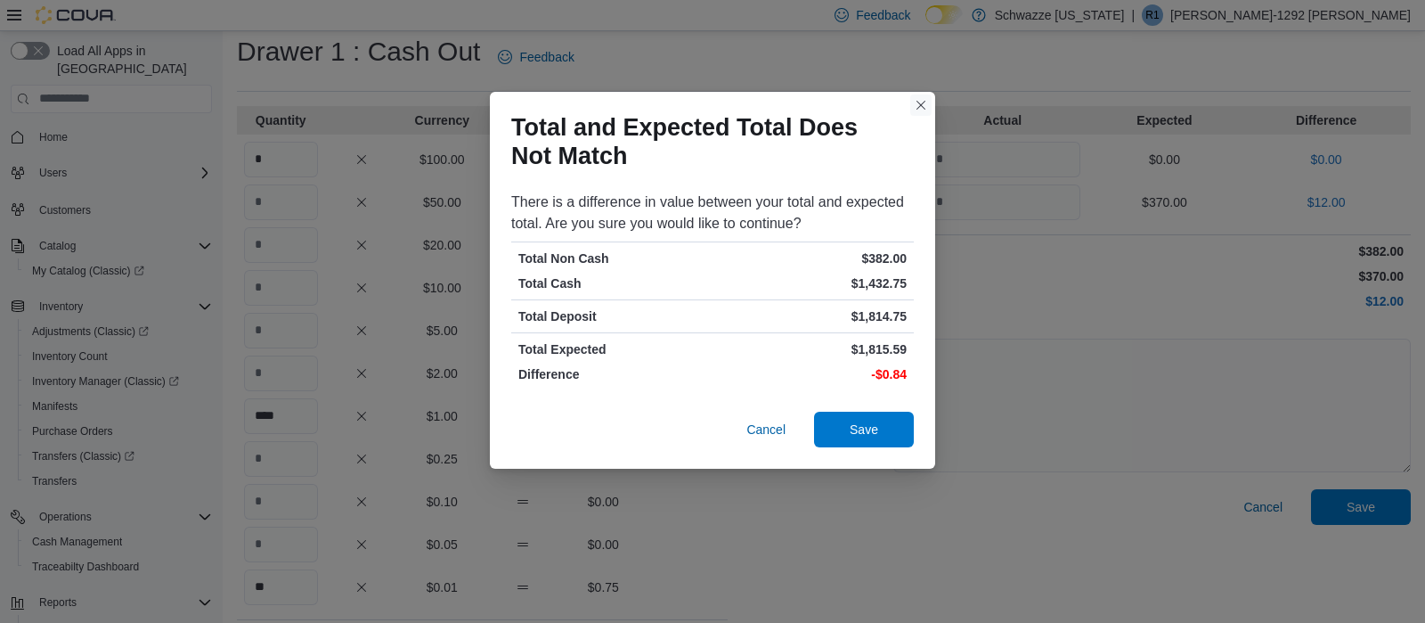
click at [913, 106] on button "Closes this modal window" at bounding box center [920, 104] width 21 height 21
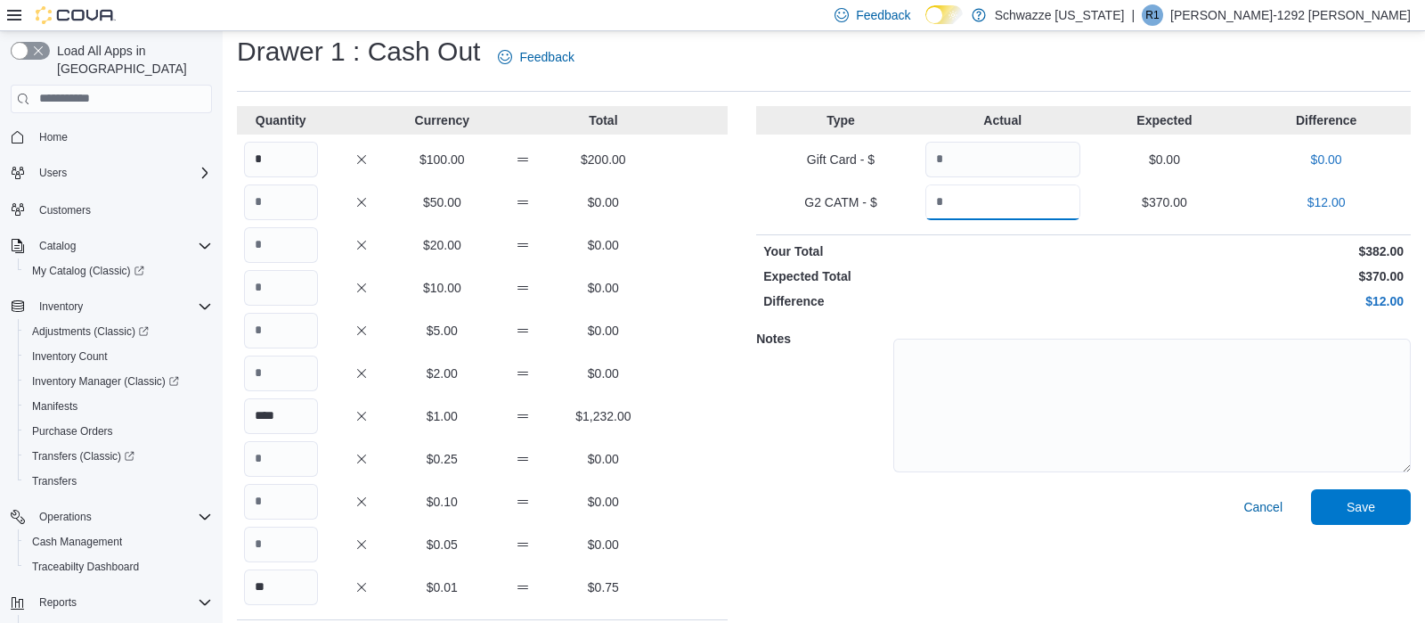
click at [1000, 202] on input "***" at bounding box center [1003, 202] width 155 height 36
type input "******"
click at [1374, 504] on span "Save" at bounding box center [1361, 506] width 29 height 18
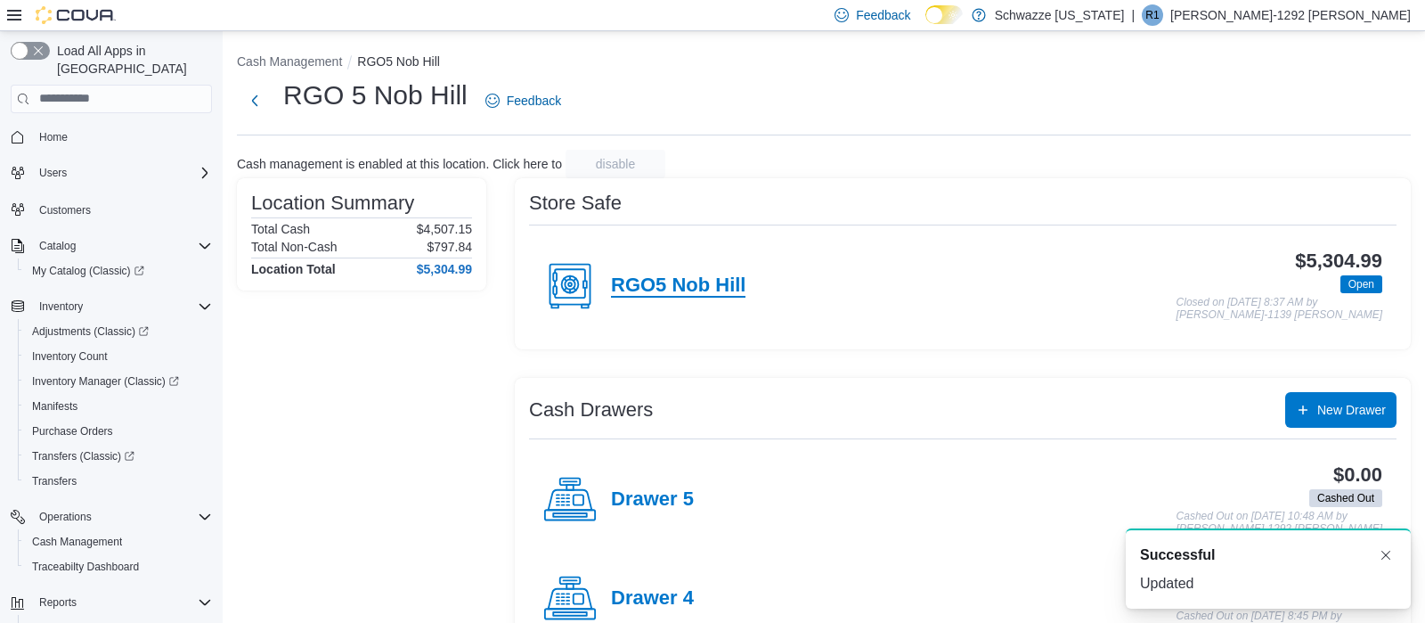
click at [684, 289] on h4 "RGO5 Nob Hill" at bounding box center [678, 285] width 135 height 23
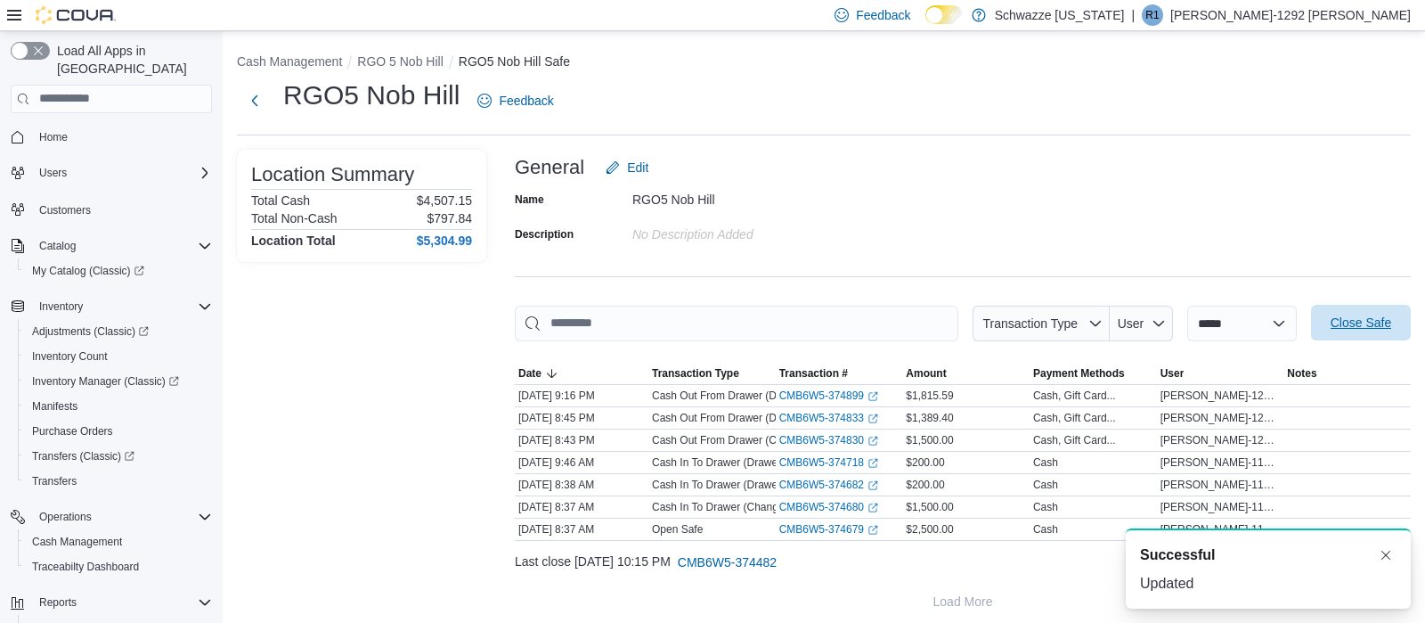
click at [1348, 319] on span "Close Safe" at bounding box center [1361, 323] width 61 height 18
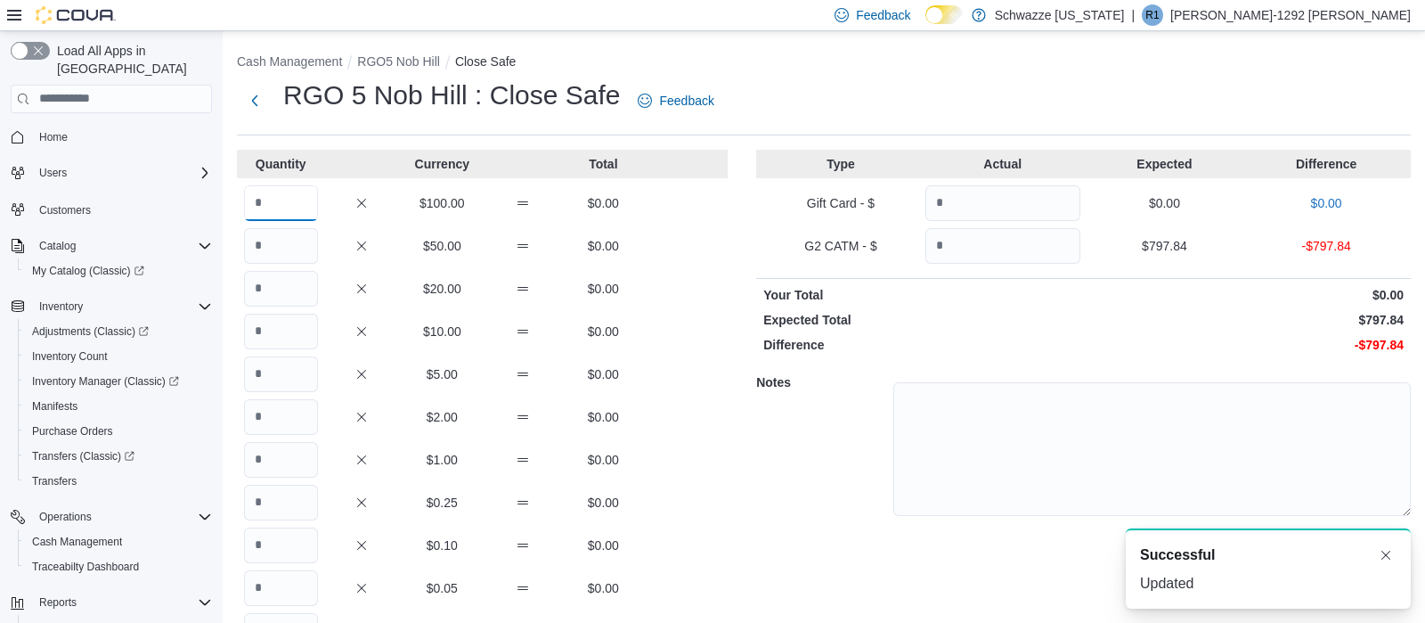
click at [297, 199] on input "Quantity" at bounding box center [281, 203] width 74 height 36
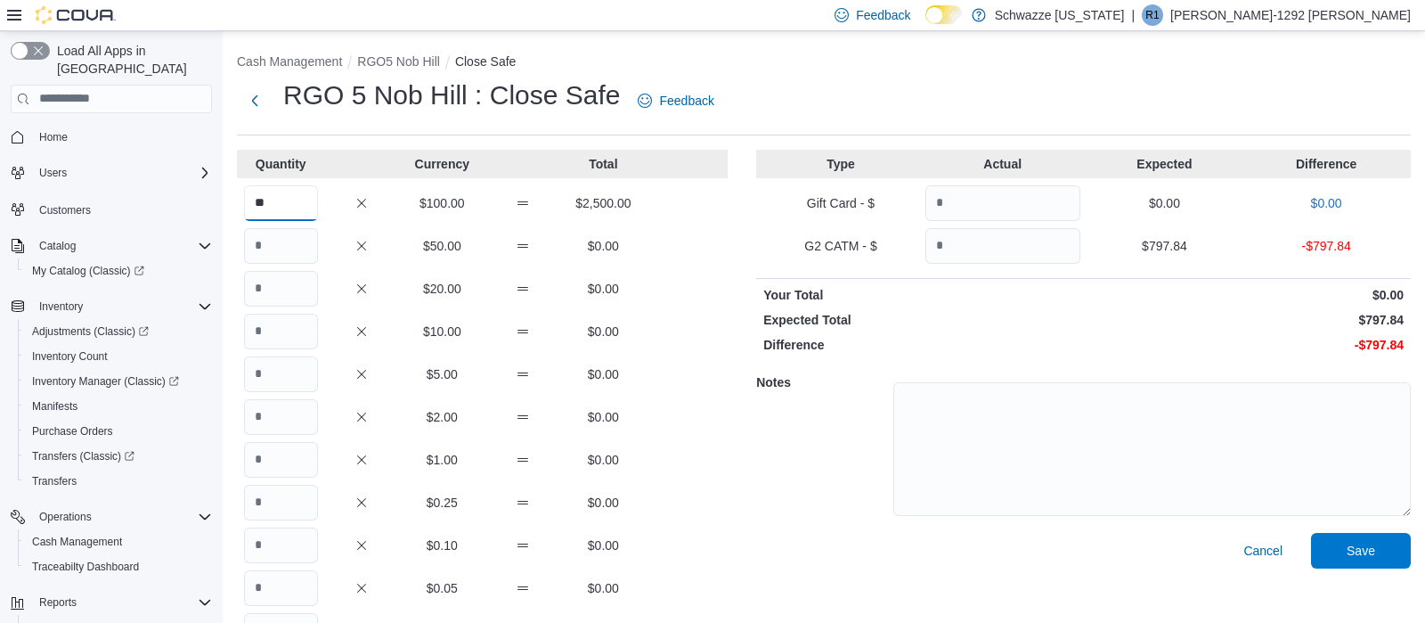
scroll to position [137, 0]
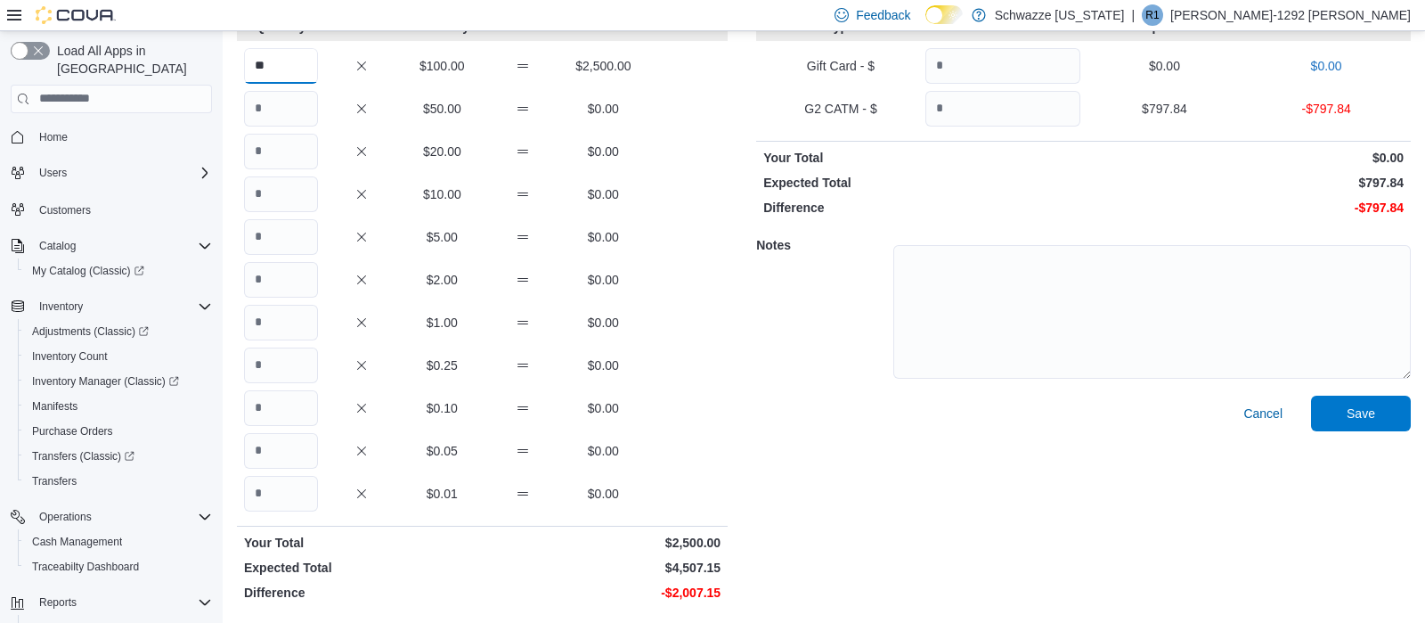
type input "**"
click at [301, 483] on input "Quantity" at bounding box center [281, 494] width 74 height 36
type input "**"
click at [299, 319] on input "Quantity" at bounding box center [281, 323] width 74 height 36
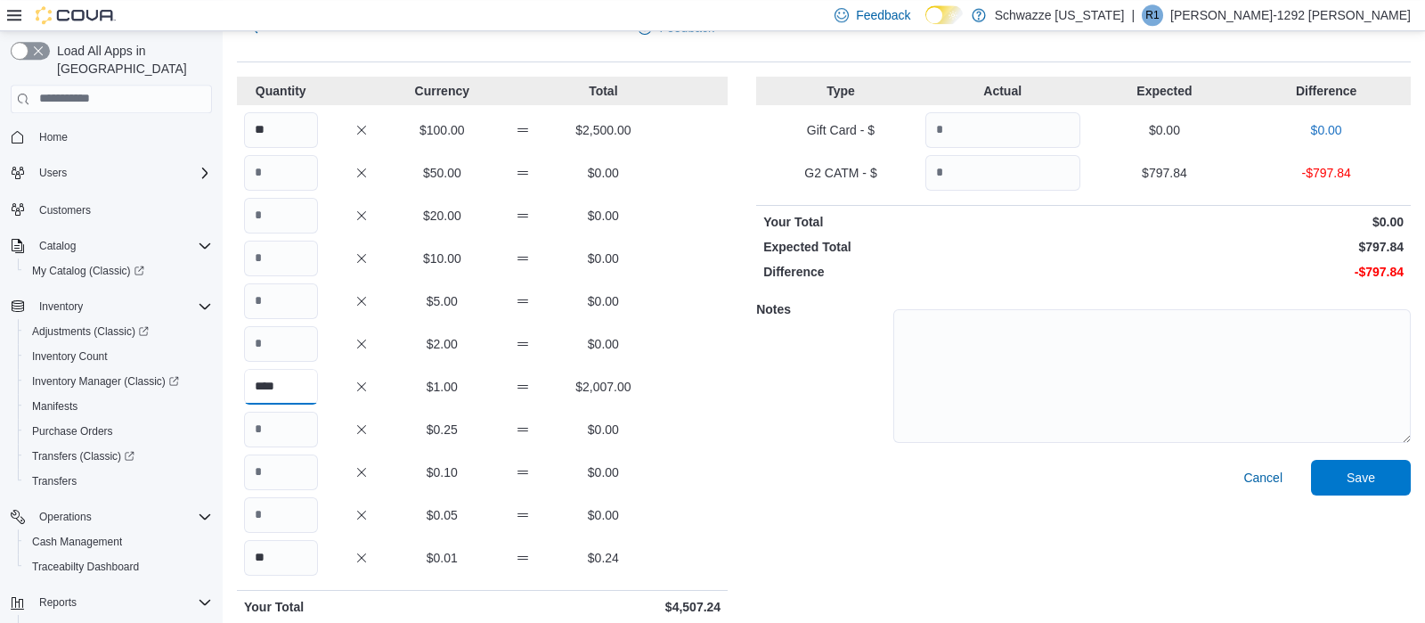
scroll to position [0, 0]
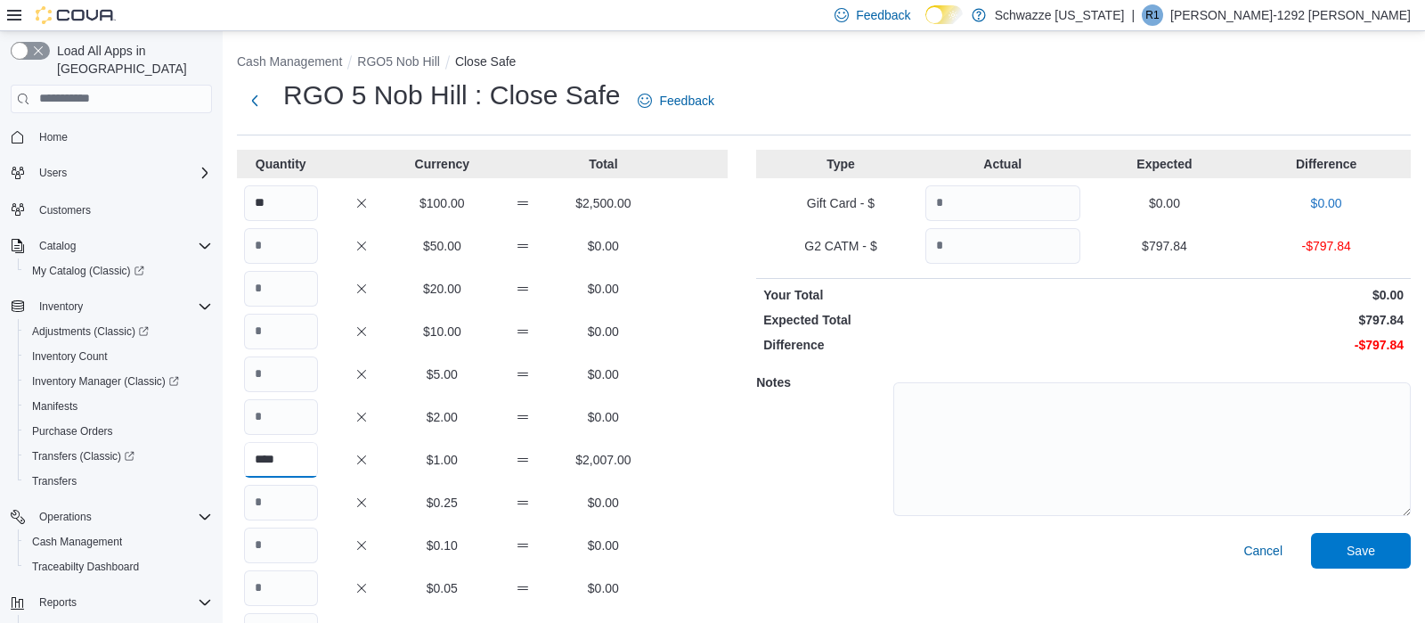
type input "****"
click at [976, 247] on input "Quantity" at bounding box center [1003, 246] width 155 height 36
type input "******"
drag, startPoint x: 1368, startPoint y: 550, endPoint x: 1302, endPoint y: 535, distance: 67.6
click at [1366, 549] on span "Save" at bounding box center [1361, 551] width 29 height 18
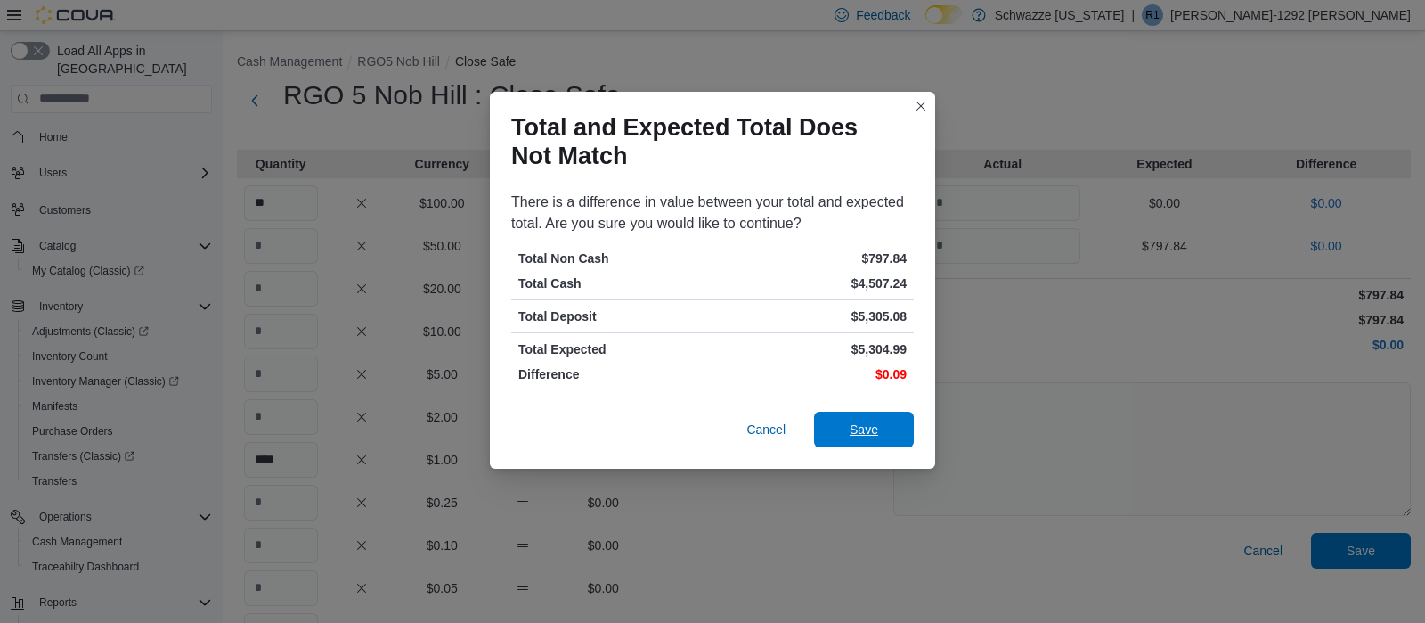
click at [902, 417] on span "Save" at bounding box center [864, 430] width 78 height 36
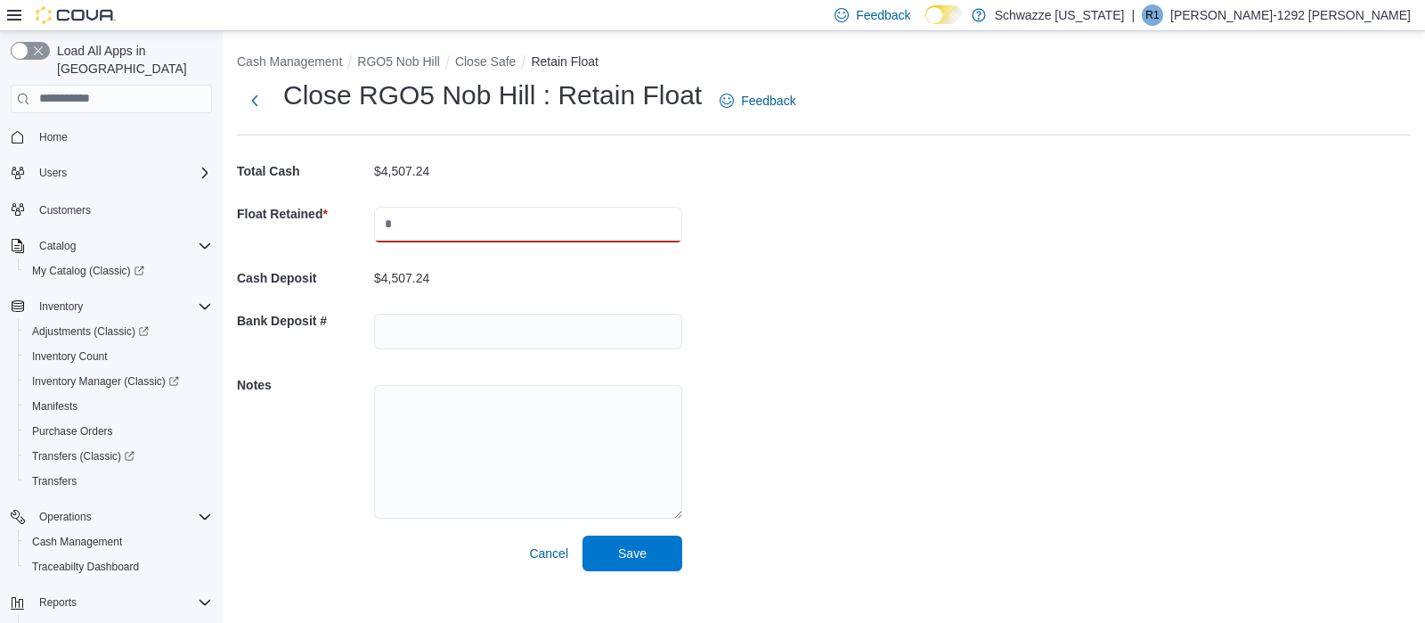
click at [493, 215] on input "text" at bounding box center [528, 225] width 308 height 36
type input "****"
click at [1092, 303] on div "Cash Management RGO5 Nob Hill Close Safe Retain Float Close RGO5 Nob Hill : Ret…" at bounding box center [824, 308] width 1203 height 554
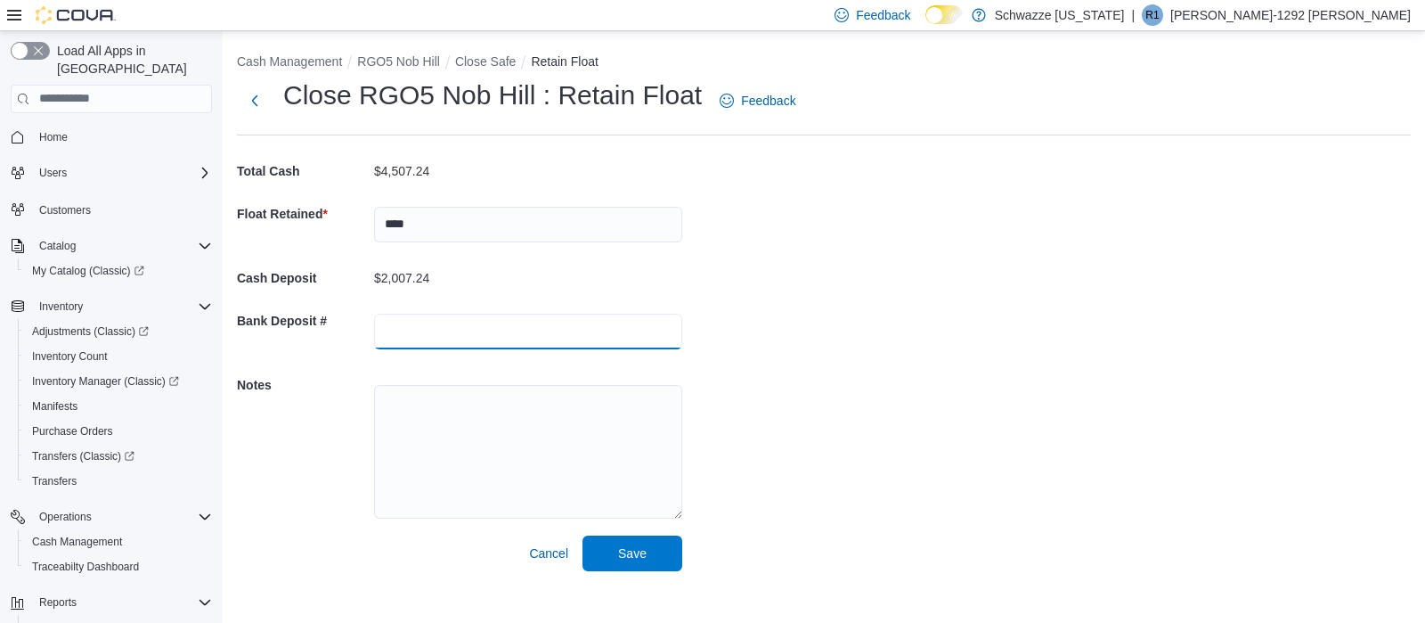
click at [444, 328] on input "text" at bounding box center [528, 332] width 308 height 36
type input "*"
click at [617, 560] on span "Save" at bounding box center [632, 552] width 78 height 36
